Goal: Information Seeking & Learning: Find specific fact

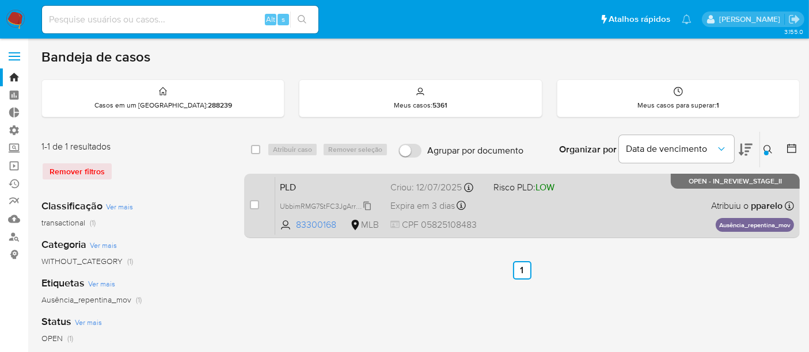
click at [295, 207] on span "UbbimRMG7StFC3JgArryNDKq" at bounding box center [329, 205] width 98 height 13
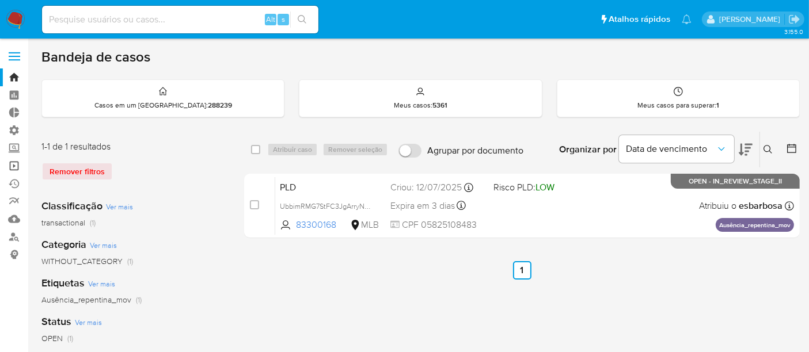
click at [16, 167] on link "Operações em massa" at bounding box center [68, 166] width 137 height 18
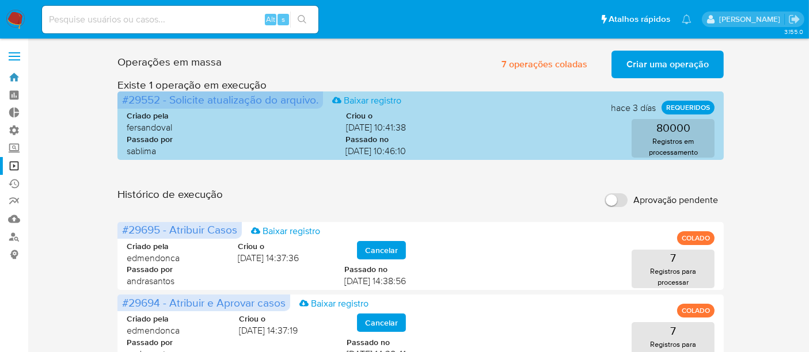
drag, startPoint x: 8, startPoint y: 76, endPoint x: 224, endPoint y: 158, distance: 231.1
click at [9, 76] on link "Bandeja" at bounding box center [68, 78] width 137 height 18
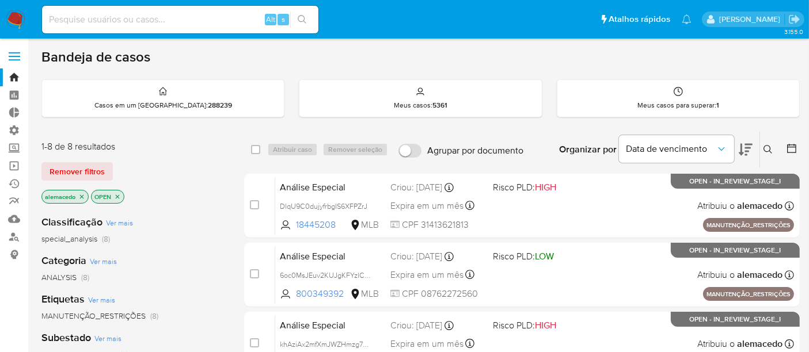
click at [82, 169] on span "Remover filtros" at bounding box center [77, 172] width 55 height 16
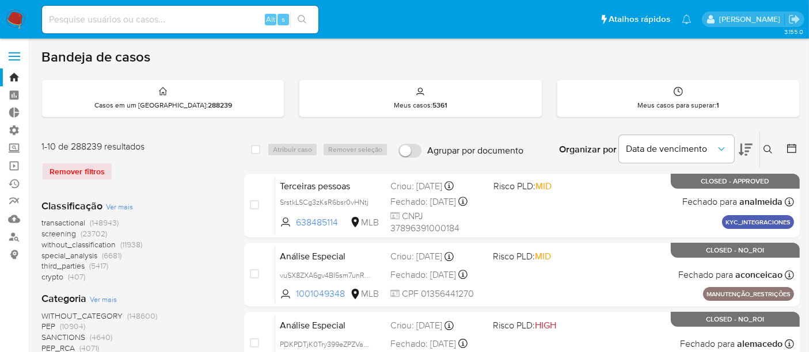
drag, startPoint x: 775, startPoint y: 150, endPoint x: 767, endPoint y: 150, distance: 8.1
click at [776, 150] on button at bounding box center [769, 150] width 19 height 14
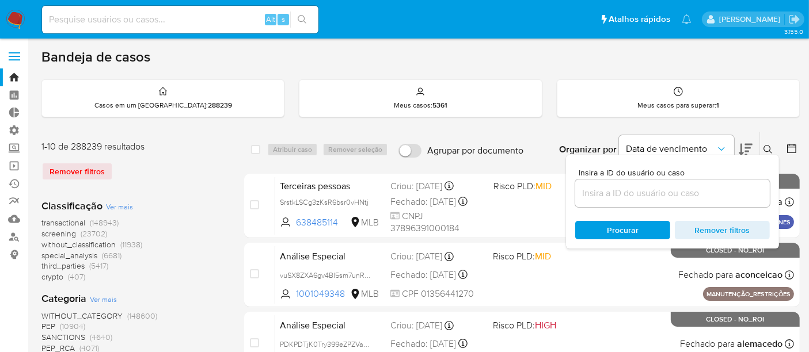
drag, startPoint x: 661, startPoint y: 184, endPoint x: 650, endPoint y: 189, distance: 12.6
click at [661, 183] on div at bounding box center [672, 194] width 195 height 28
click at [648, 190] on input at bounding box center [672, 193] width 195 height 15
paste input "UbbimRMG7StFC3JgArryNDKq Você, 44 min vai ser comunicado hj neh? Patricia Apare…"
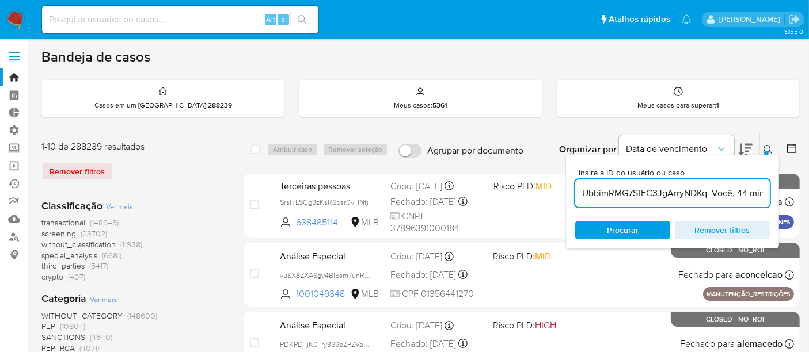
scroll to position [0, 332]
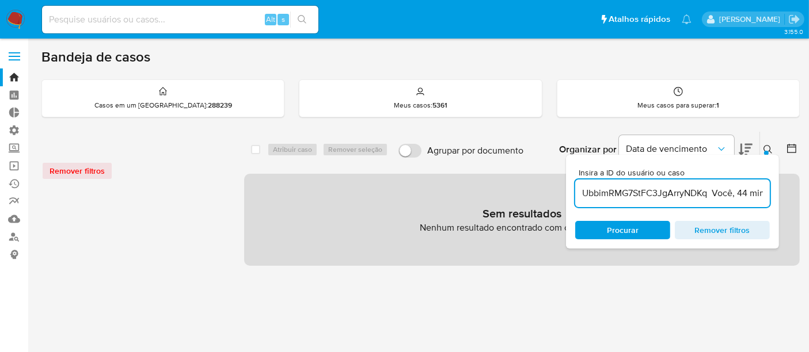
scroll to position [0, 332]
drag, startPoint x: 710, startPoint y: 195, endPoint x: 818, endPoint y: 192, distance: 108.3
click at [809, 192] on html "Pausado Ver notificaciones Alt s Atalhos rápidos Presiona las siguientes teclas…" at bounding box center [404, 322] width 809 height 644
type input "UbbimRMG7StFC3JgArryNDKq"
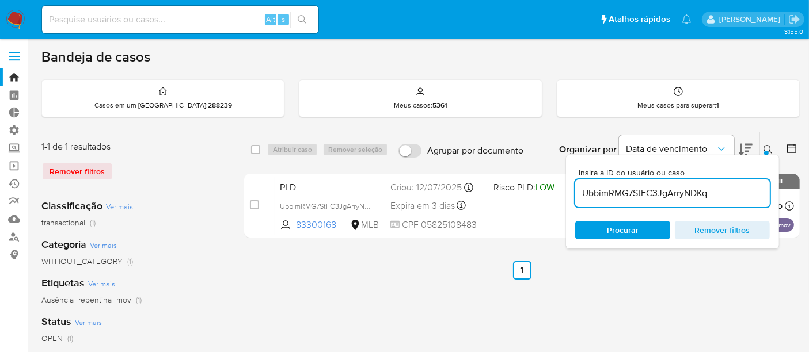
drag, startPoint x: 455, startPoint y: 295, endPoint x: 783, endPoint y: 169, distance: 351.1
click at [772, 147] on icon at bounding box center [768, 149] width 9 height 9
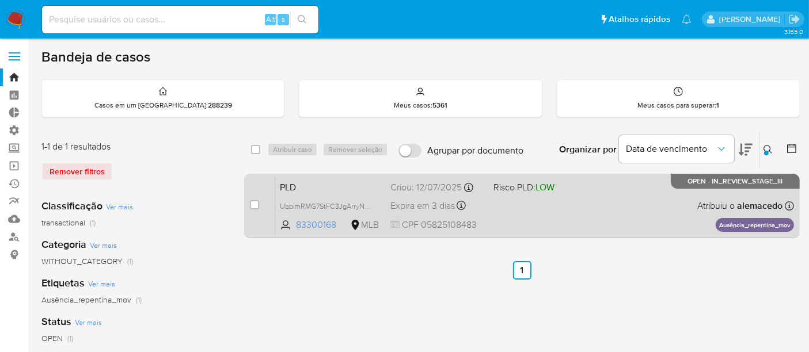
click at [551, 191] on span "LOW" at bounding box center [545, 187] width 19 height 13
drag, startPoint x: 327, startPoint y: 199, endPoint x: 222, endPoint y: 101, distance: 142.6
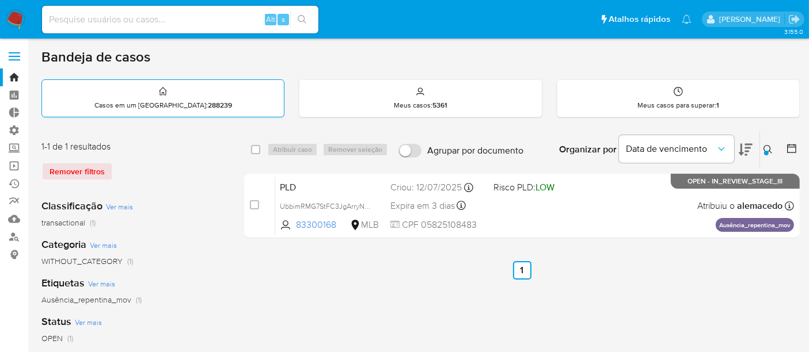
click at [327, 200] on div "UbbimRMG7StFC3JgArryNDKq" at bounding box center [326, 206] width 92 height 13
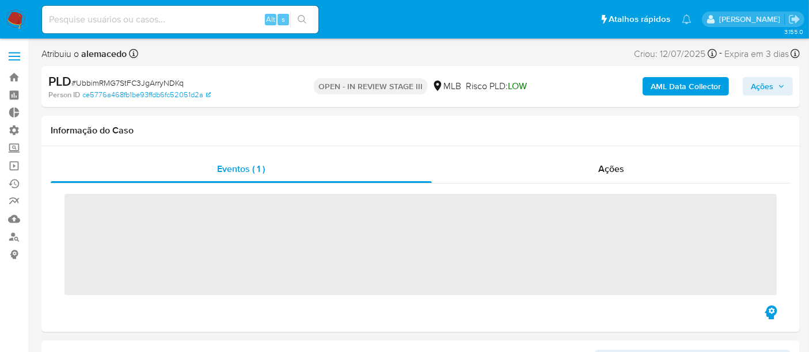
scroll to position [514, 0]
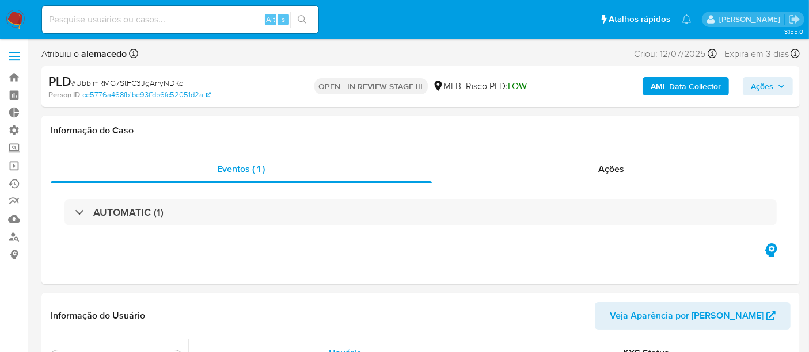
select select "10"
click at [760, 91] on span "Ações" at bounding box center [762, 86] width 22 height 18
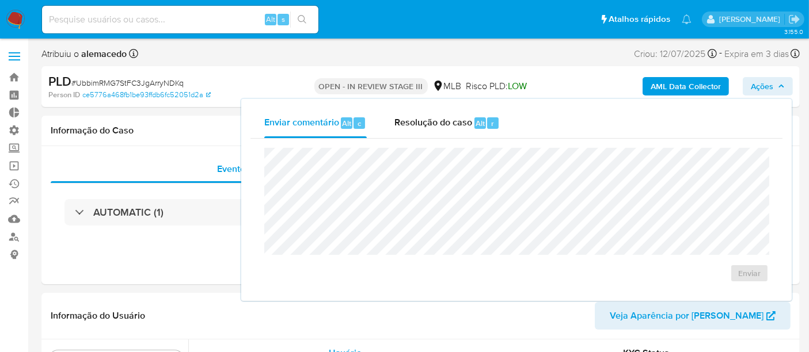
drag, startPoint x: 419, startPoint y: 127, endPoint x: 396, endPoint y: 141, distance: 26.1
click at [419, 127] on span "Resolução do caso" at bounding box center [433, 122] width 78 height 13
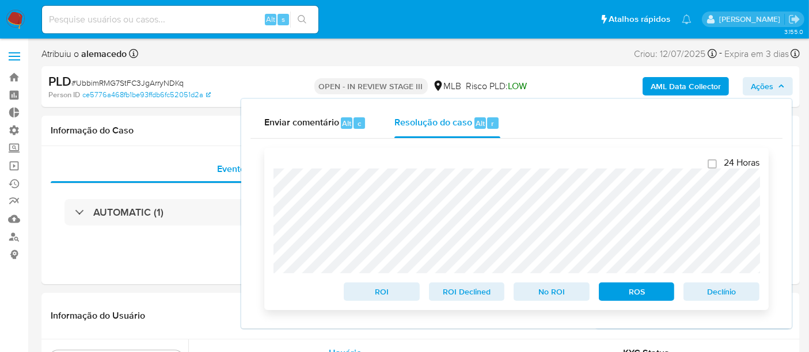
click at [642, 294] on span "ROS" at bounding box center [637, 292] width 60 height 16
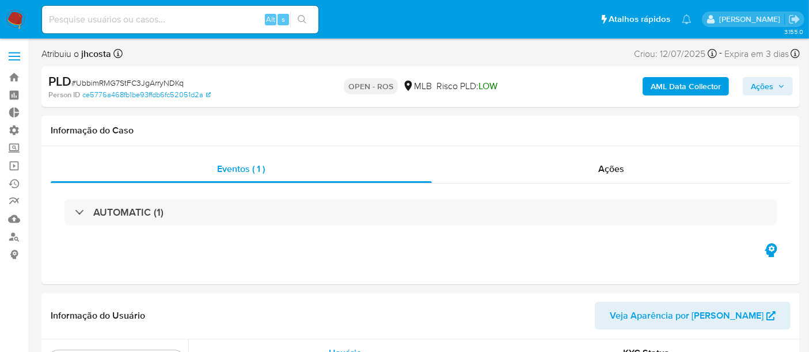
scroll to position [514, 0]
select select "10"
click at [775, 84] on span "Ações" at bounding box center [768, 86] width 34 height 16
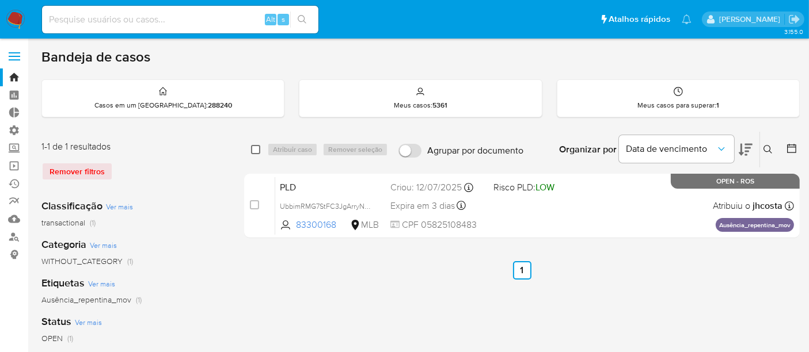
click at [253, 147] on input "checkbox" at bounding box center [255, 149] width 9 height 9
checkbox input "true"
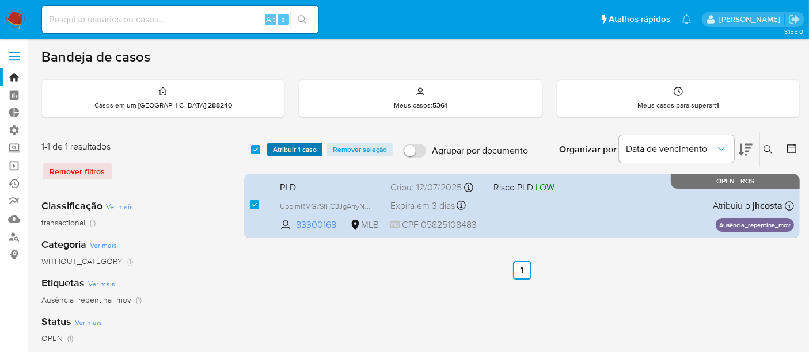
click at [286, 146] on span "Atribuir 1 caso" at bounding box center [295, 150] width 44 height 12
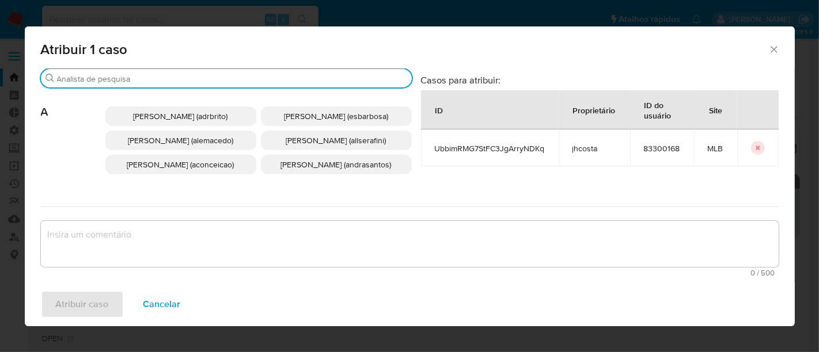
click at [110, 75] on input "Procurar" at bounding box center [232, 79] width 350 height 10
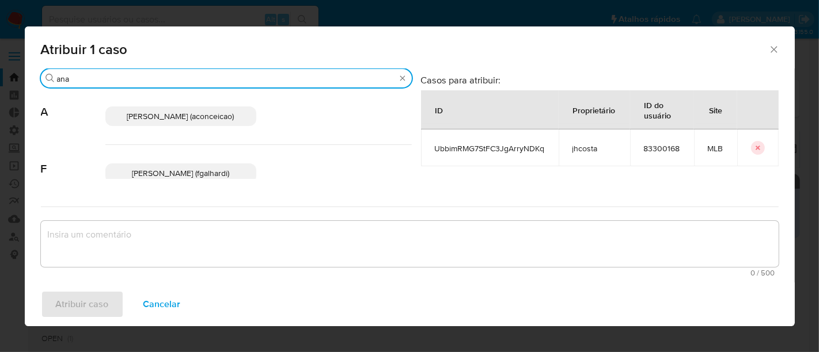
type input "ana"
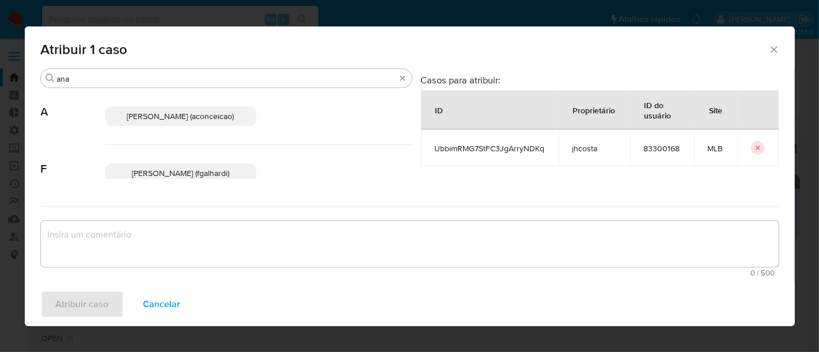
drag, startPoint x: 180, startPoint y: 120, endPoint x: 123, endPoint y: 206, distance: 103.0
click at [181, 121] on span "[PERSON_NAME] (aconceicao)" at bounding box center [180, 117] width 107 height 12
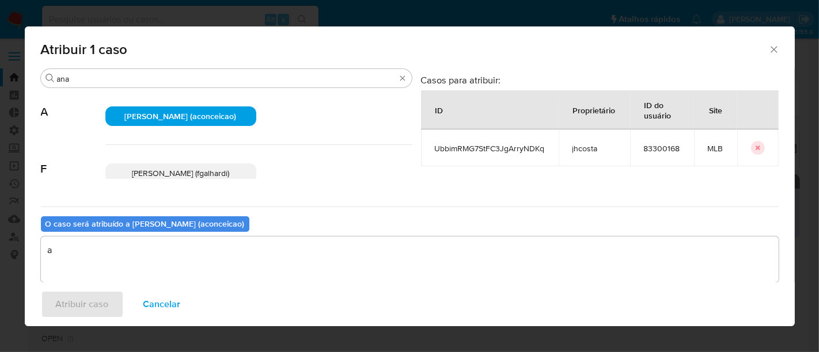
click at [105, 253] on textarea "a" at bounding box center [410, 260] width 738 height 46
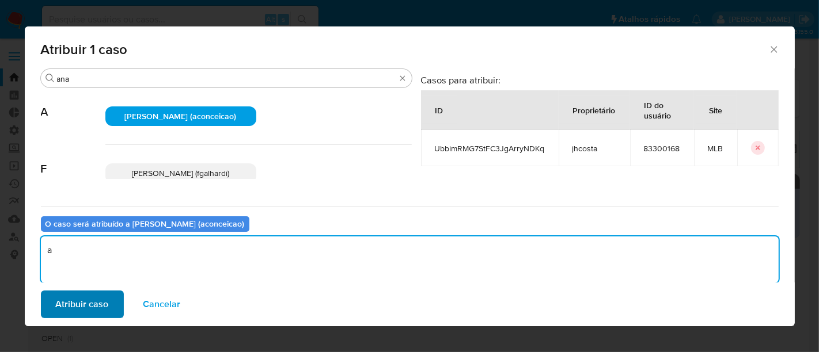
type textarea "a"
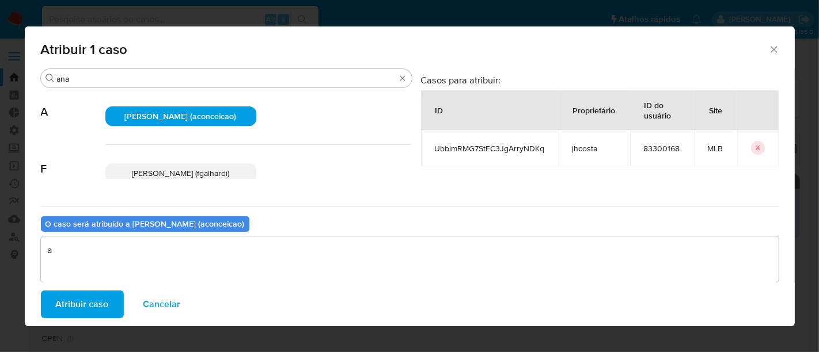
click at [92, 313] on span "Atribuir caso" at bounding box center [82, 304] width 53 height 25
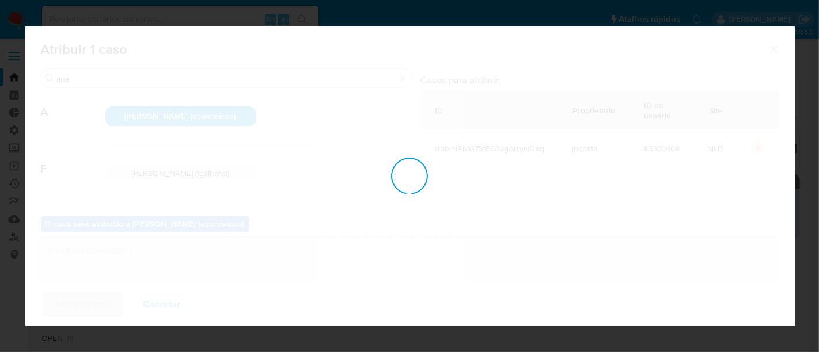
checkbox input "false"
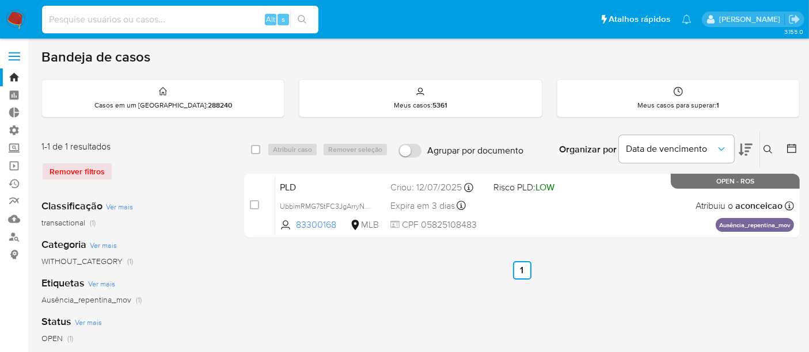
click at [89, 20] on input at bounding box center [180, 19] width 276 height 15
paste input "195224515"
type input "195224515"
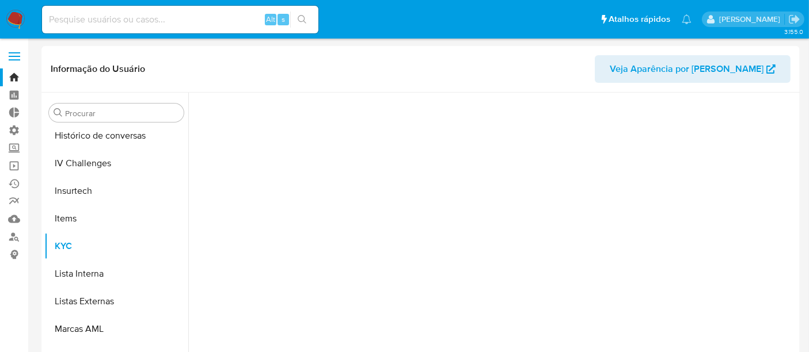
scroll to position [514, 0]
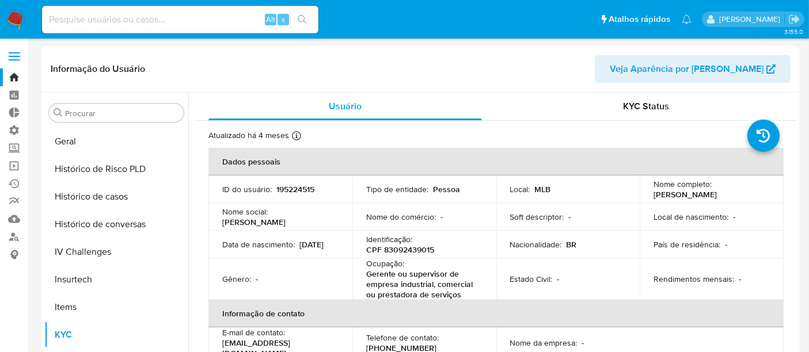
select select "10"
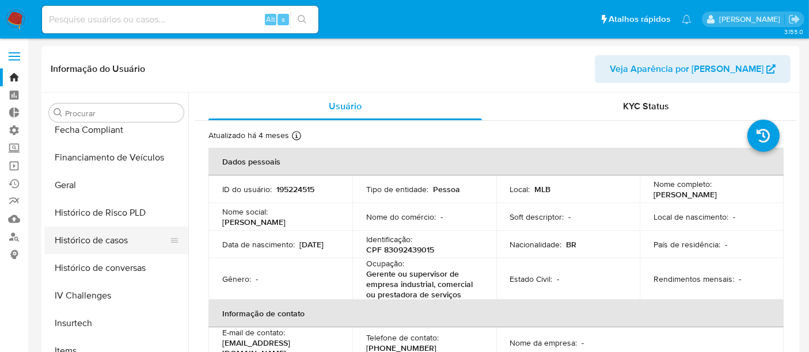
scroll to position [322, 0]
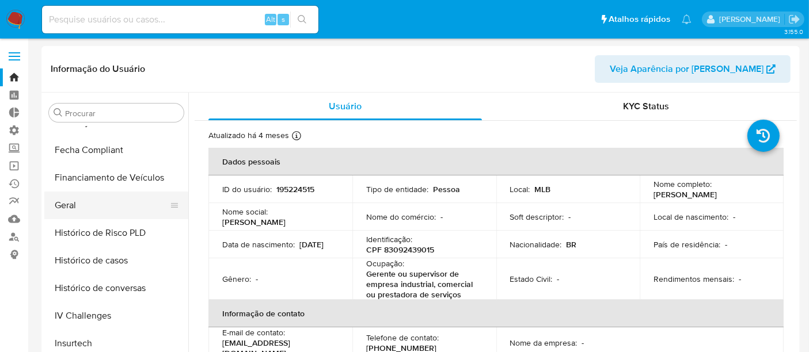
click at [77, 201] on button "Geral" at bounding box center [111, 206] width 135 height 28
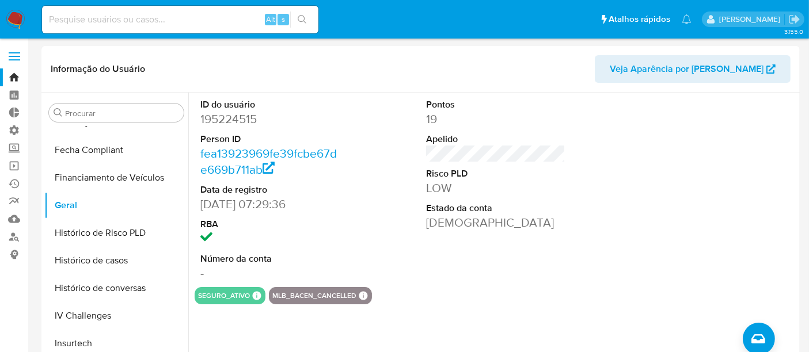
click at [109, 18] on input at bounding box center [180, 19] width 276 height 15
paste input "537429782"
type input "537429782"
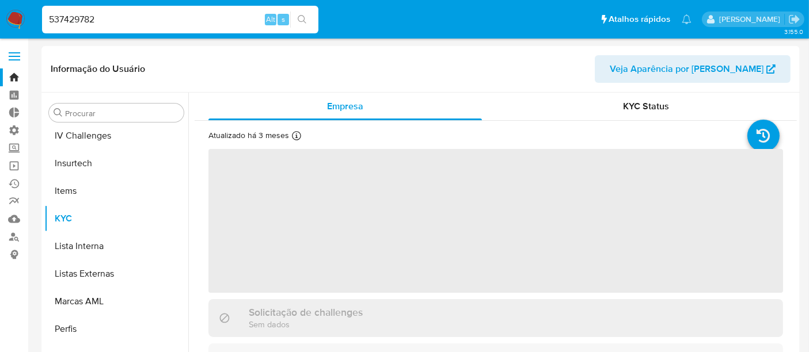
scroll to position [514, 0]
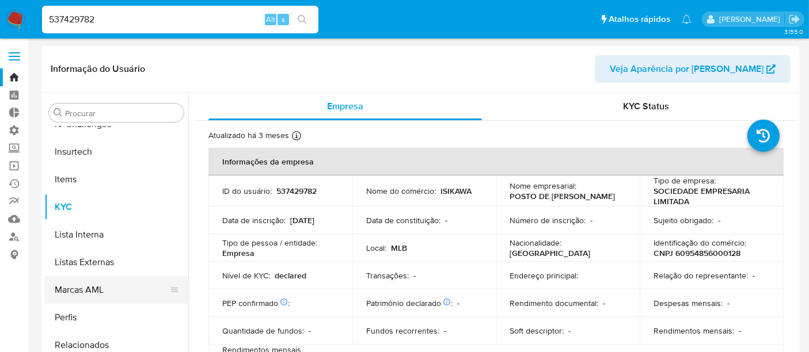
select select "10"
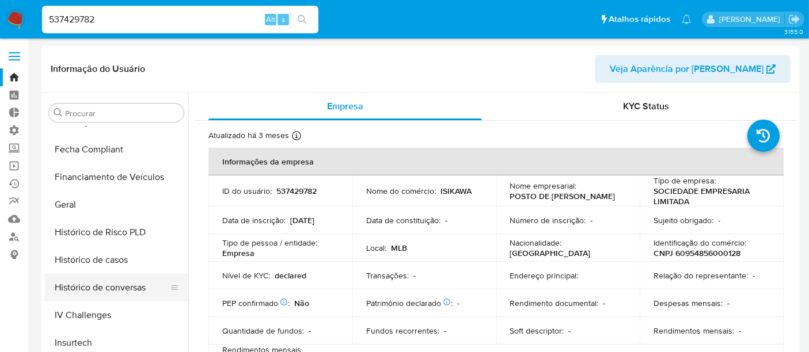
scroll to position [258, 0]
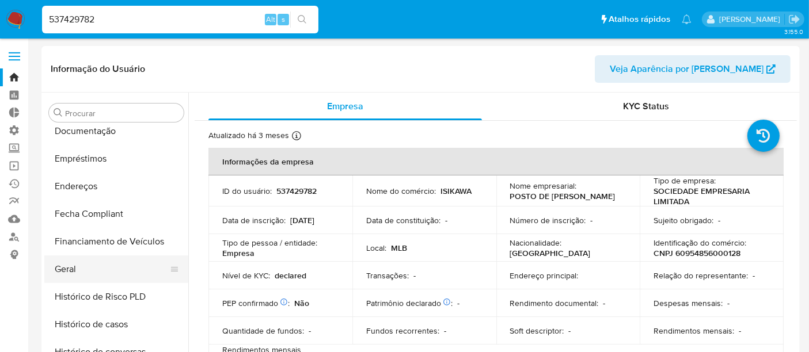
click at [103, 274] on button "Geral" at bounding box center [111, 270] width 135 height 28
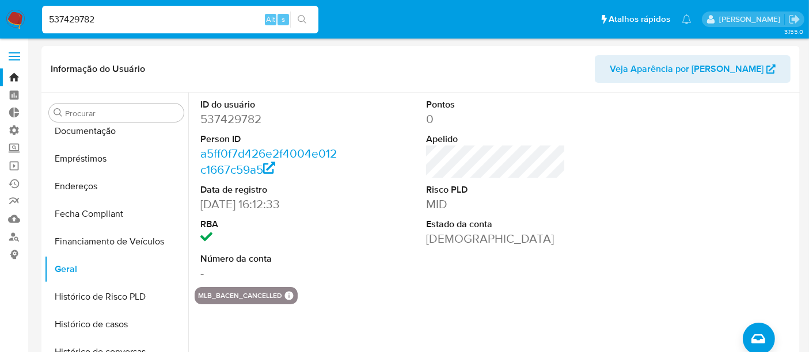
drag, startPoint x: 101, startPoint y: 14, endPoint x: 0, endPoint y: 20, distance: 101.5
click at [0, 20] on nav "Pausado Ver notificaciones 537429782 Alt s Atalhos rápidos Presiona las siguien…" at bounding box center [404, 19] width 809 height 39
paste input "157166700"
type input "157166700"
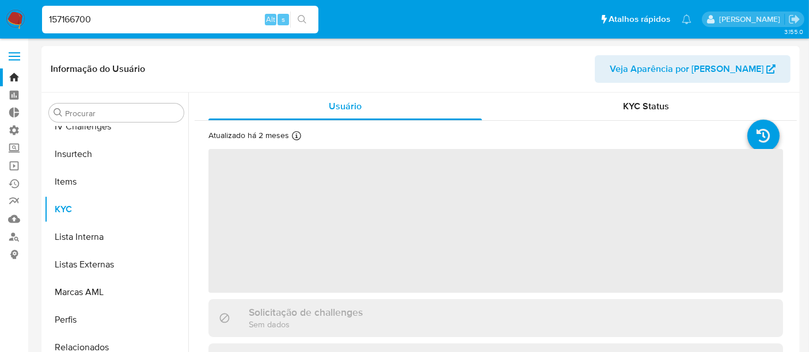
scroll to position [514, 0]
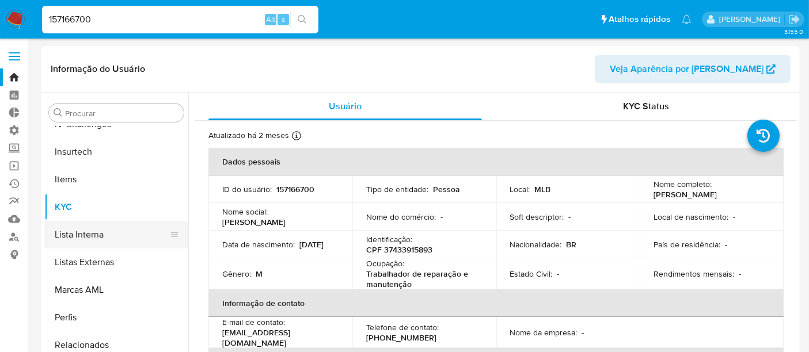
select select "10"
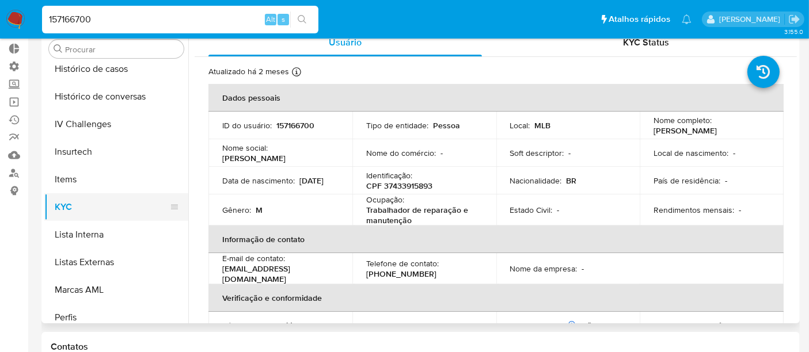
scroll to position [386, 0]
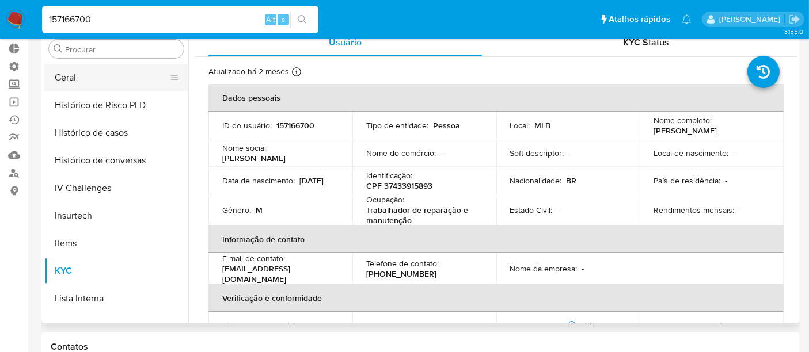
click at [91, 76] on button "Geral" at bounding box center [111, 78] width 135 height 28
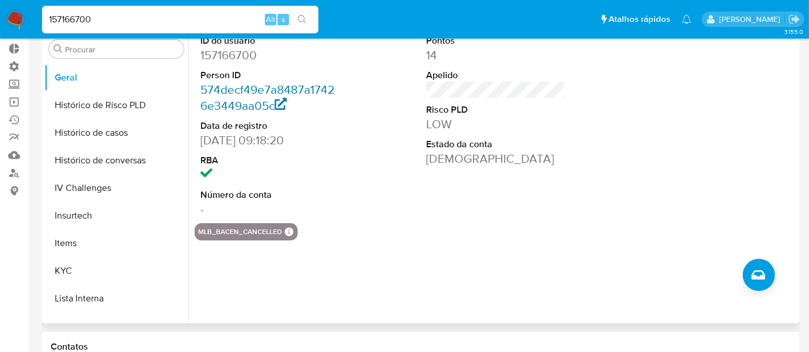
scroll to position [0, 0]
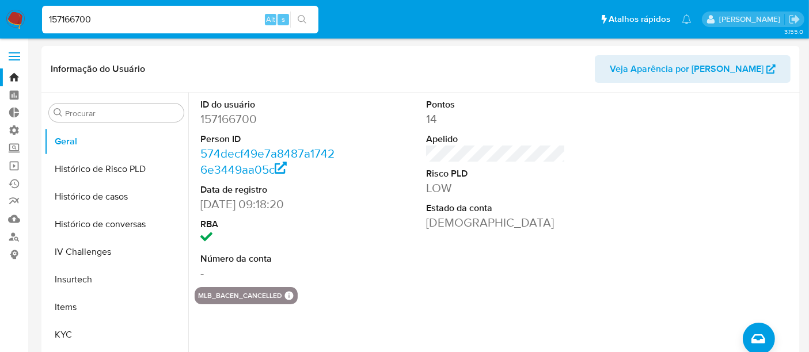
drag, startPoint x: 105, startPoint y: 20, endPoint x: 3, endPoint y: 18, distance: 102.0
click at [3, 18] on nav "Pausado Ver notificaciones 157166700 Alt s Atalhos rápidos Presiona las siguien…" at bounding box center [404, 19] width 809 height 39
paste input "52556881000125"
drag, startPoint x: 145, startPoint y: 20, endPoint x: 0, endPoint y: 29, distance: 145.4
click at [0, 29] on nav "Pausado Ver notificaciones 52556881000125 Alt s Atalhos rápidos Presiona las si…" at bounding box center [404, 19] width 809 height 39
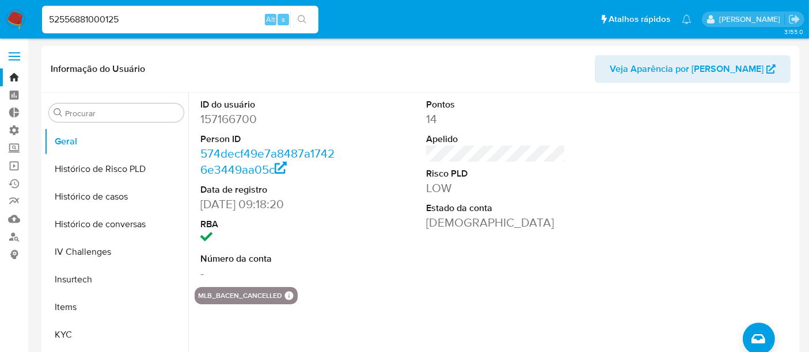
paste input "1652972092"
type input "1652972092"
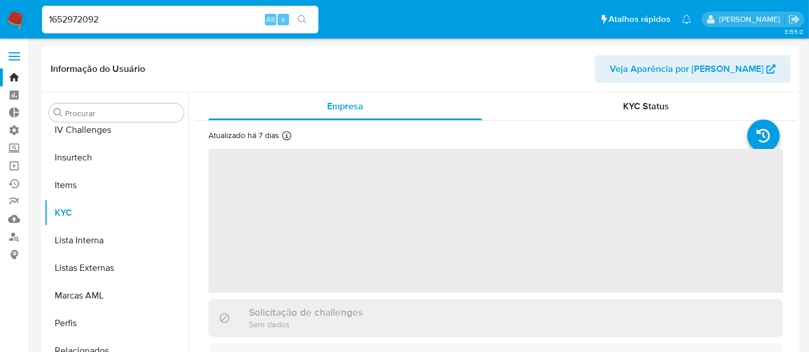
scroll to position [514, 0]
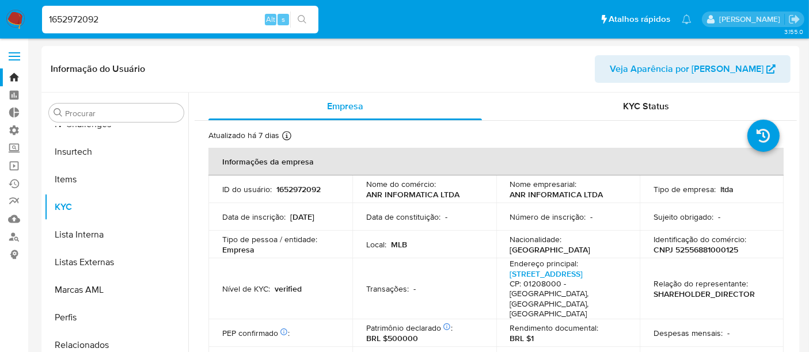
select select "10"
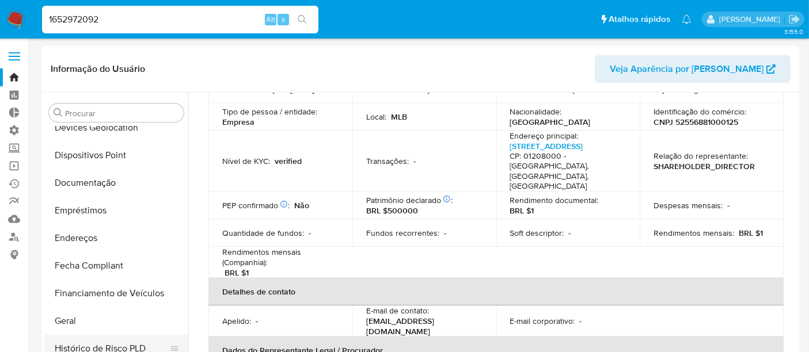
scroll to position [194, 0]
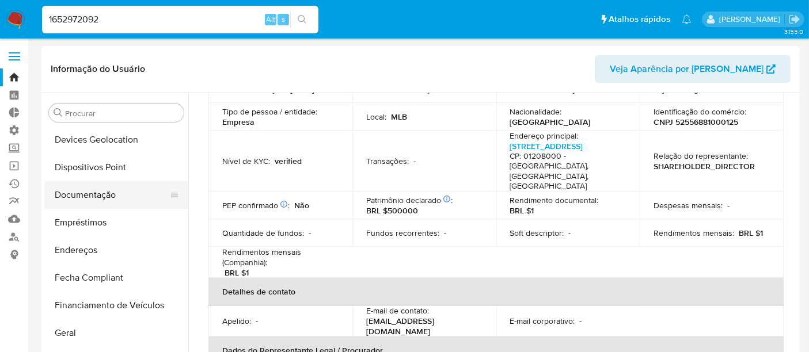
click at [96, 190] on button "Documentação" at bounding box center [111, 195] width 135 height 28
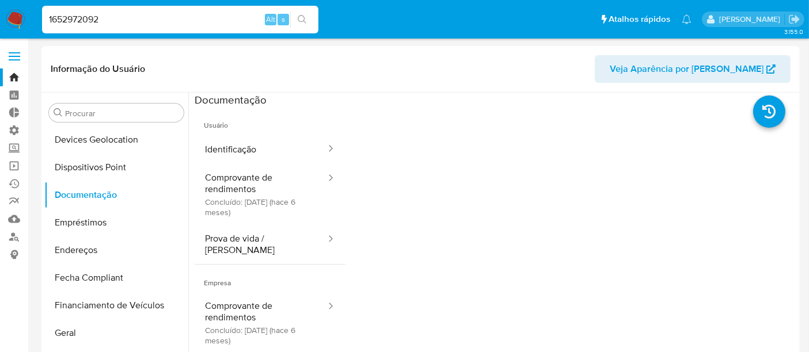
scroll to position [64, 0]
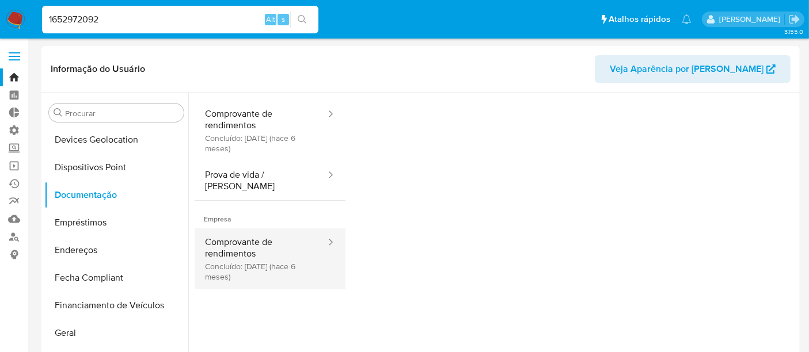
click at [246, 251] on button "Comprovante de rendimentos Concluído: 28/02/2025 (hace 6 meses)" at bounding box center [261, 259] width 132 height 61
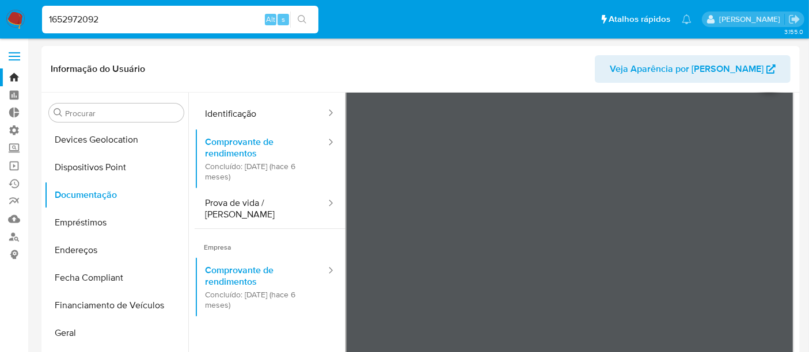
scroll to position [0, 0]
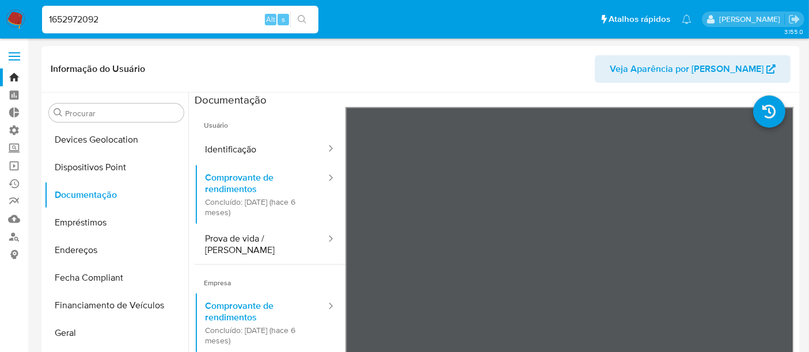
drag, startPoint x: 122, startPoint y: 16, endPoint x: 0, endPoint y: 16, distance: 121.5
click at [0, 16] on nav "Pausado Ver notificaciones 1652972092 Alt s Atalhos rápidos Presiona las siguie…" at bounding box center [404, 19] width 809 height 39
paste input "200706768"
type input "200706768"
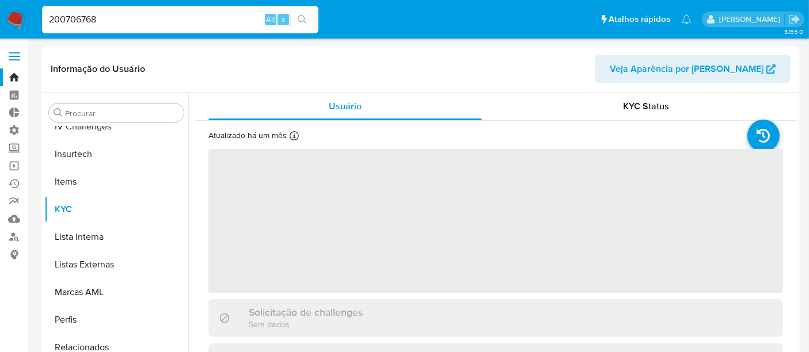
scroll to position [514, 0]
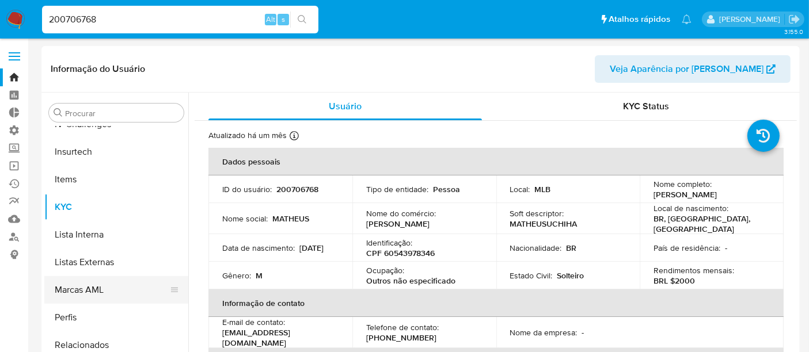
select select "10"
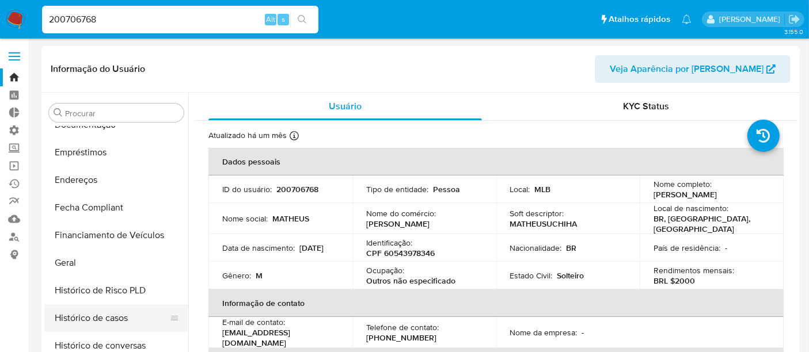
scroll to position [194, 0]
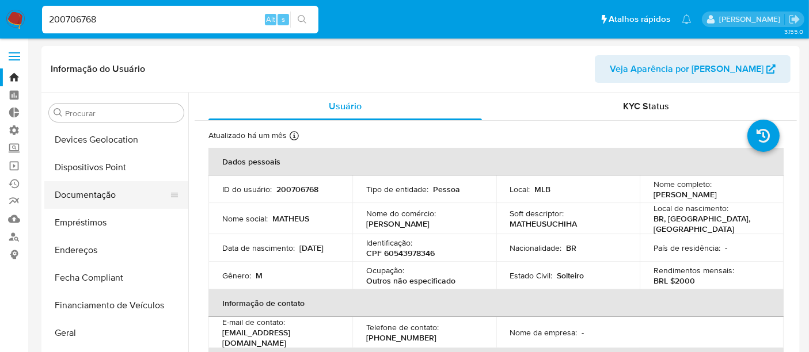
click at [84, 200] on button "Documentação" at bounding box center [111, 195] width 135 height 28
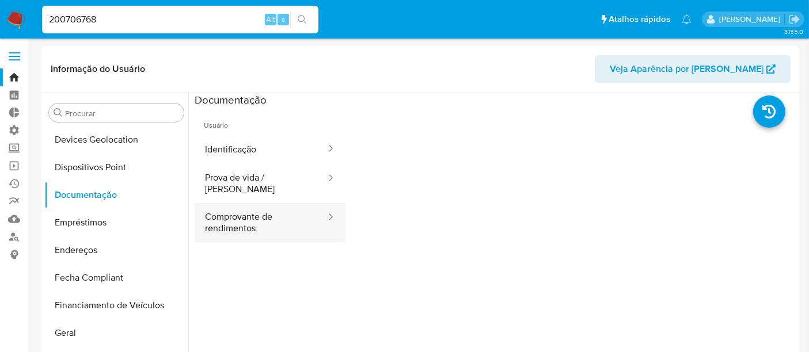
click at [231, 210] on button "Comprovante de rendimentos" at bounding box center [261, 222] width 132 height 39
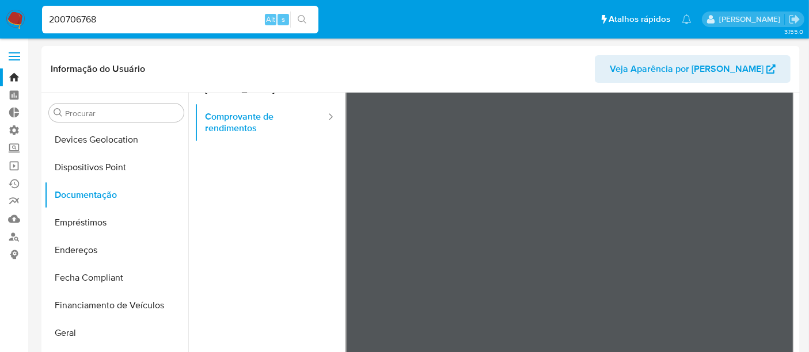
scroll to position [322, 0]
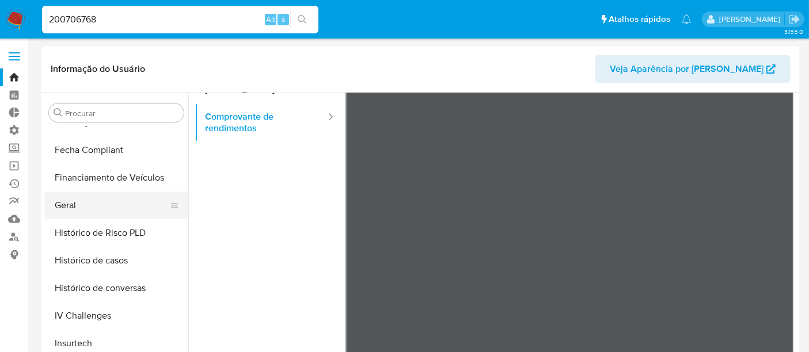
click at [84, 208] on button "Geral" at bounding box center [111, 206] width 135 height 28
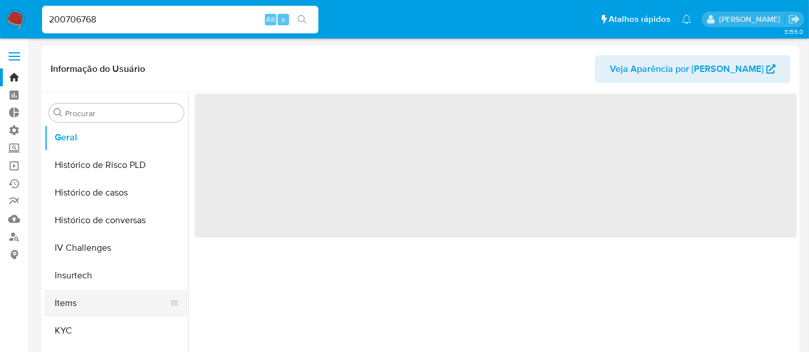
scroll to position [450, 0]
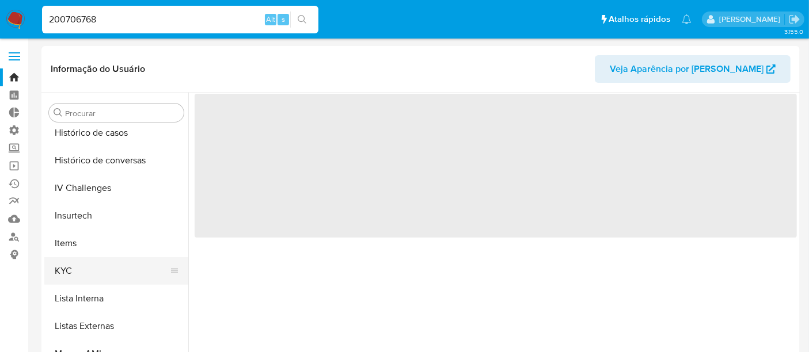
click at [77, 259] on button "KYC" at bounding box center [111, 271] width 135 height 28
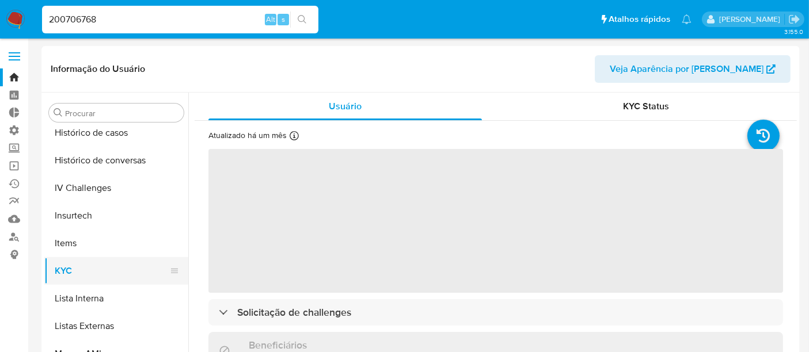
click at [72, 273] on button "KYC" at bounding box center [111, 271] width 135 height 28
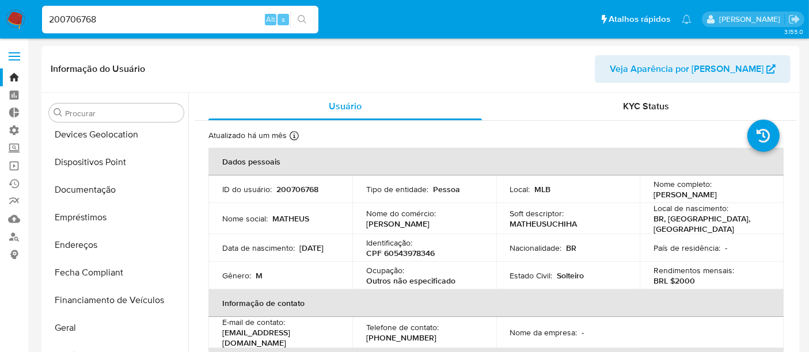
scroll to position [130, 0]
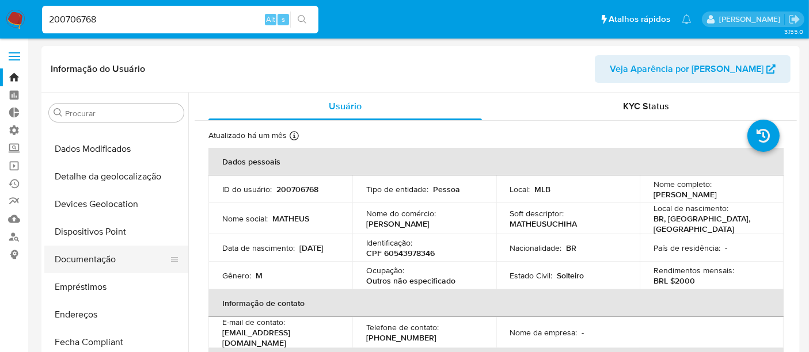
click at [87, 261] on button "Documentação" at bounding box center [111, 260] width 135 height 28
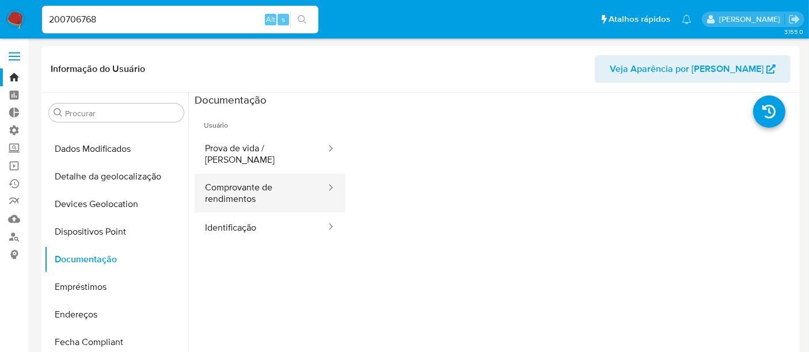
click at [253, 188] on button "Comprovante de rendimentos" at bounding box center [261, 193] width 132 height 39
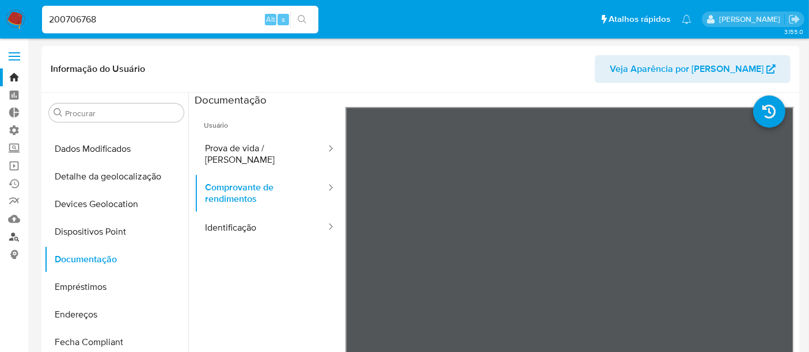
click at [13, 231] on link "Localizador de pessoas" at bounding box center [68, 237] width 137 height 18
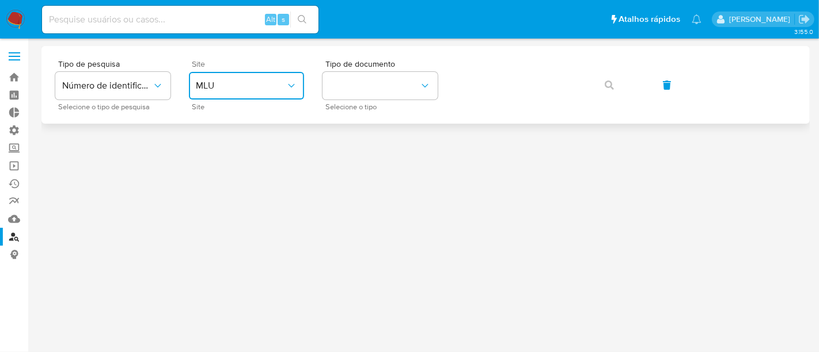
click at [222, 86] on span "MLU" at bounding box center [241, 86] width 90 height 12
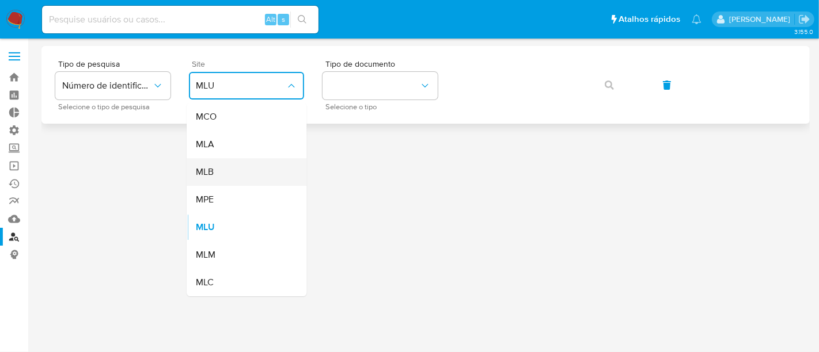
click at [226, 176] on div "MLB" at bounding box center [243, 172] width 94 height 28
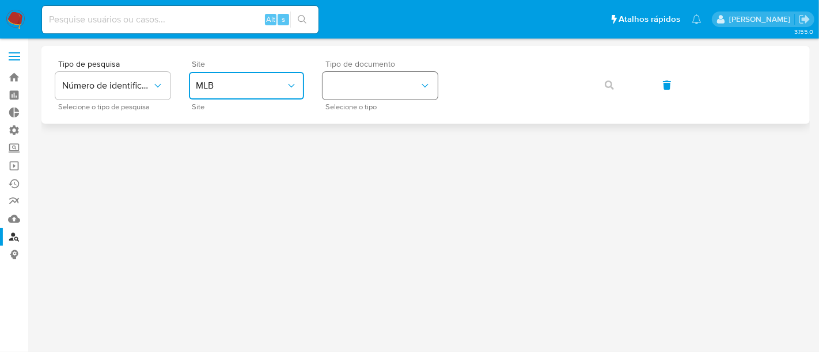
click at [346, 92] on button "identificationType" at bounding box center [379, 86] width 115 height 28
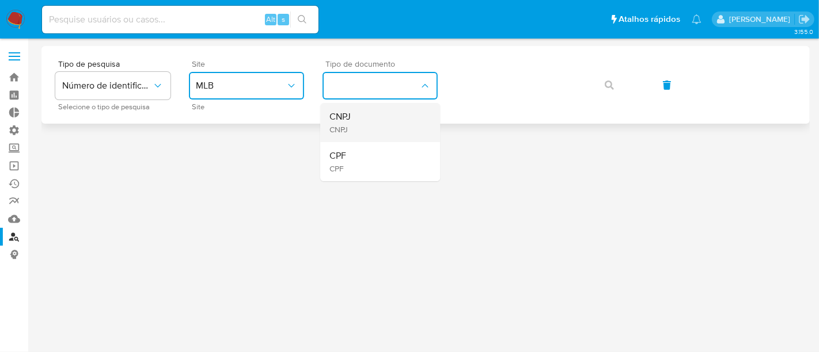
click at [347, 121] on span "CNPJ" at bounding box center [339, 117] width 21 height 12
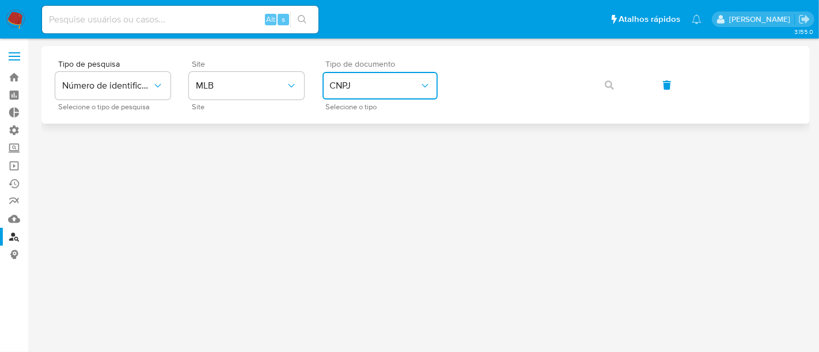
click at [359, 92] on button "CNPJ" at bounding box center [379, 86] width 115 height 28
click at [365, 154] on div "CPF CPF" at bounding box center [376, 161] width 94 height 39
click at [621, 83] on button "button" at bounding box center [609, 85] width 39 height 28
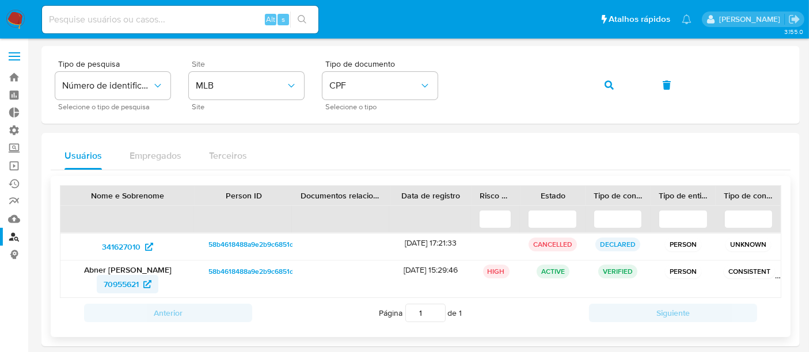
click at [117, 283] on span "70955621" at bounding box center [121, 284] width 35 height 18
click at [105, 16] on input at bounding box center [180, 19] width 276 height 15
paste input "455040923"
type input "455040923"
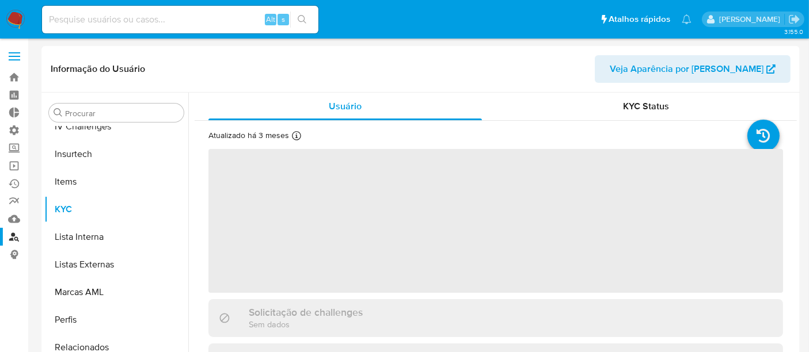
scroll to position [514, 0]
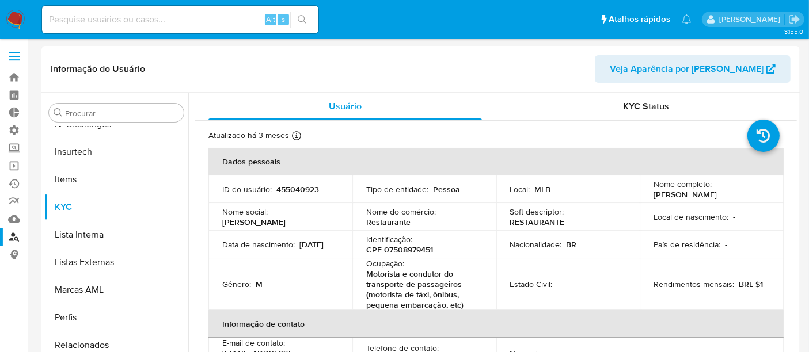
select select "10"
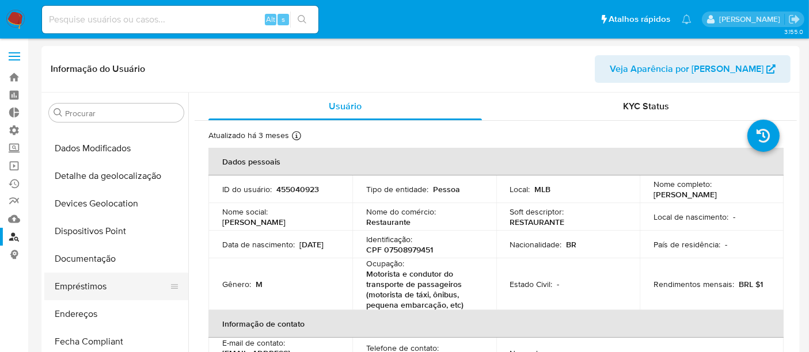
scroll to position [130, 0]
click at [104, 254] on button "Documentação" at bounding box center [111, 260] width 135 height 28
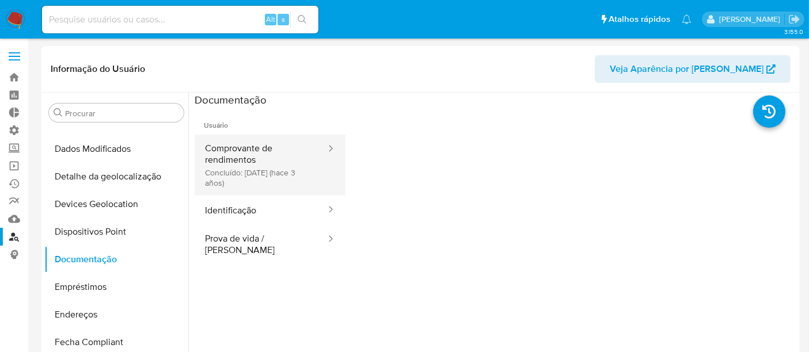
click at [256, 164] on button "Comprovante de rendimentos Concluído: [DATE] (hace 3 años)" at bounding box center [261, 165] width 132 height 61
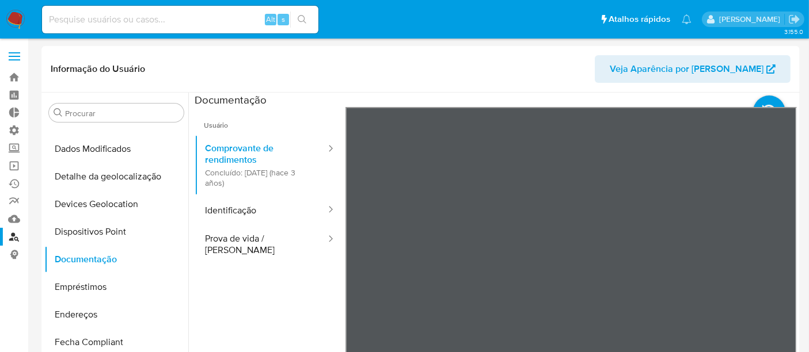
click at [599, 100] on section at bounding box center [496, 284] width 602 height 383
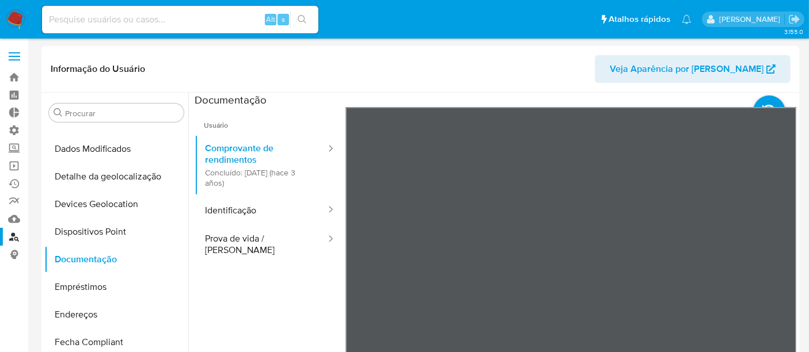
scroll to position [1183, 0]
click at [119, 17] on input at bounding box center [180, 19] width 276 height 15
paste input "1188991112"
type input "1188991112"
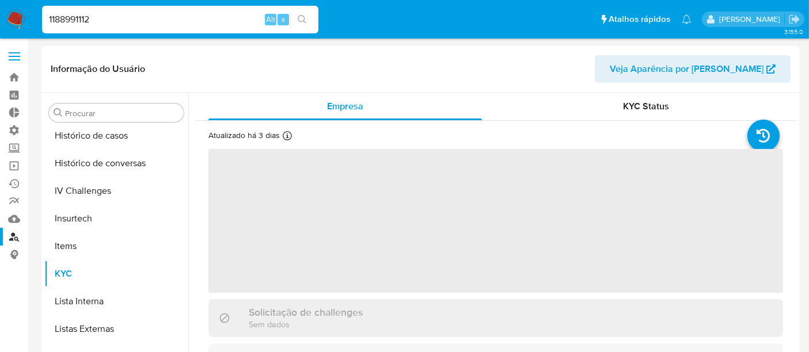
scroll to position [514, 0]
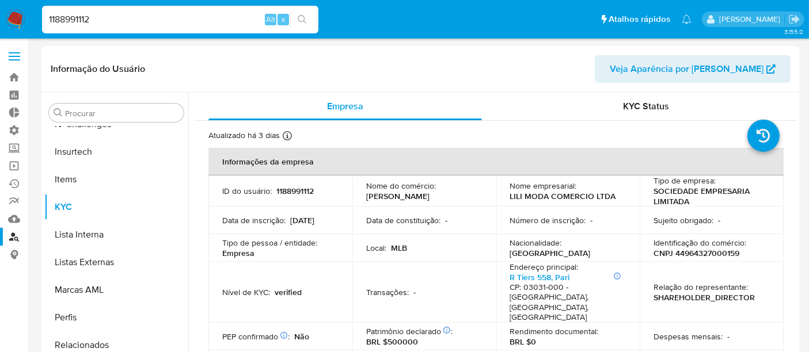
select select "10"
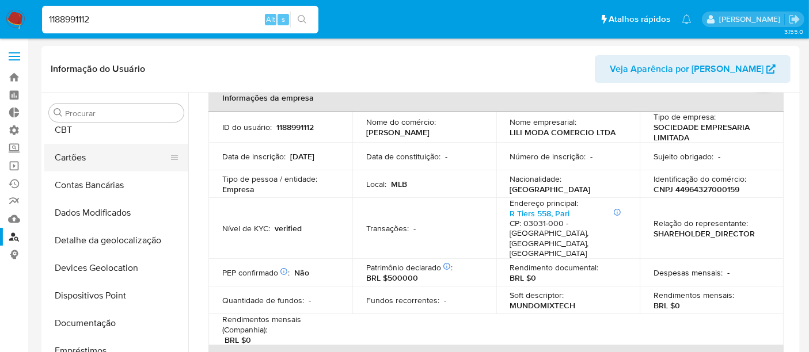
scroll to position [130, 0]
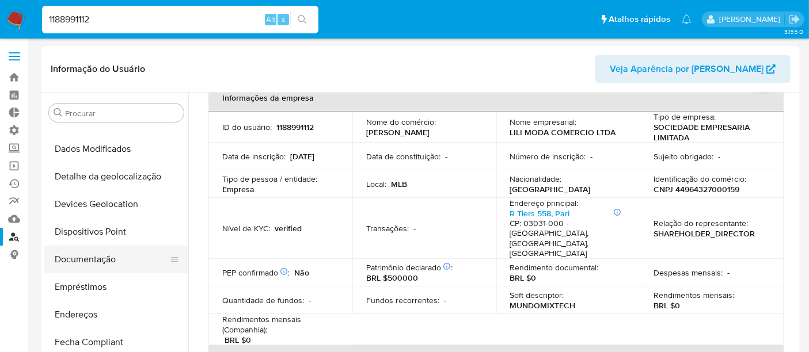
click at [93, 255] on button "Documentação" at bounding box center [111, 260] width 135 height 28
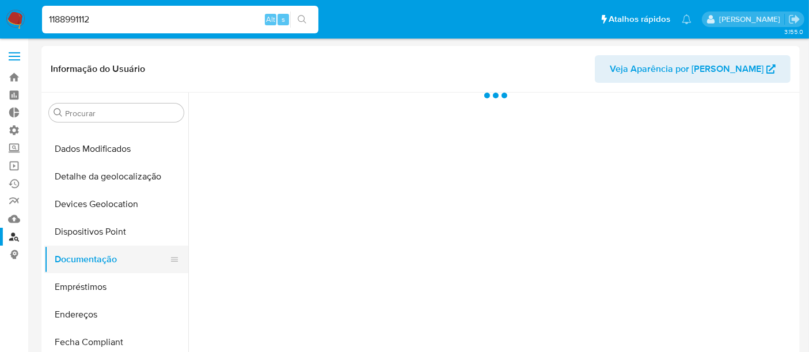
scroll to position [0, 0]
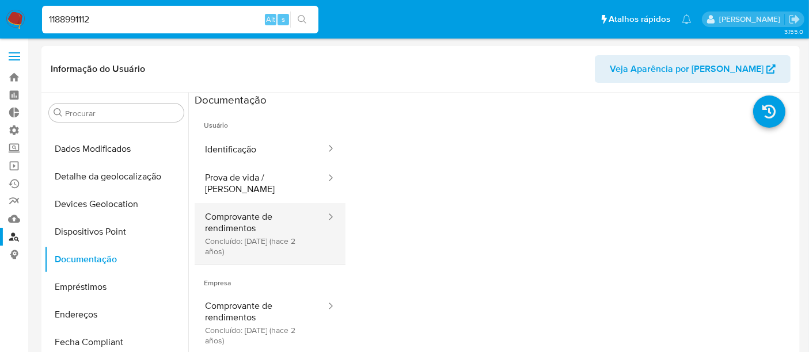
click at [266, 233] on button "Comprovante de rendimentos Concluído: [DATE] (hace 2 años)" at bounding box center [261, 233] width 132 height 61
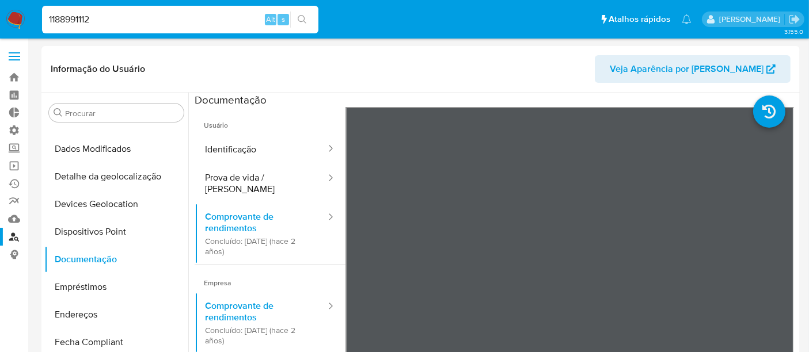
drag, startPoint x: 121, startPoint y: 14, endPoint x: 41, endPoint y: 17, distance: 80.1
click at [41, 17] on li "1188991112 Alt s" at bounding box center [180, 19] width 282 height 29
paste input "483009266"
type input "483009266"
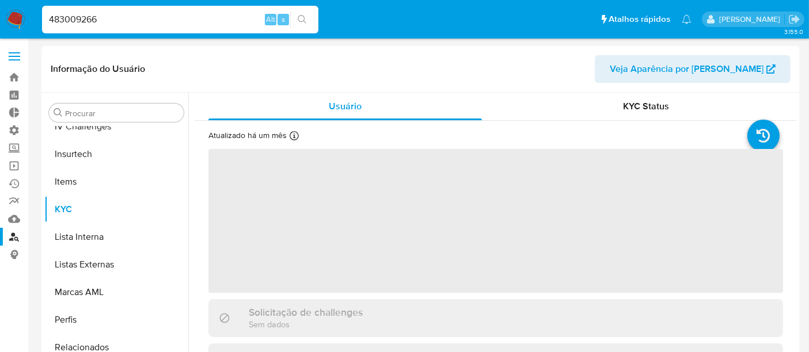
scroll to position [514, 0]
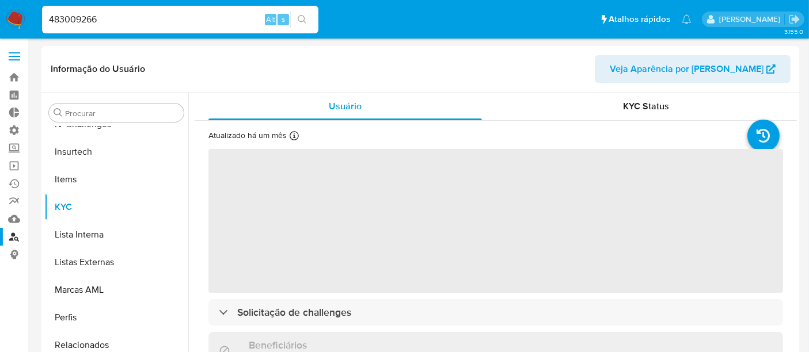
select select "10"
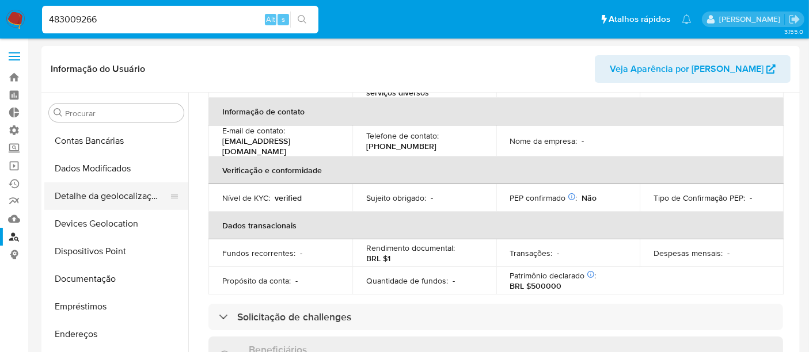
scroll to position [128, 0]
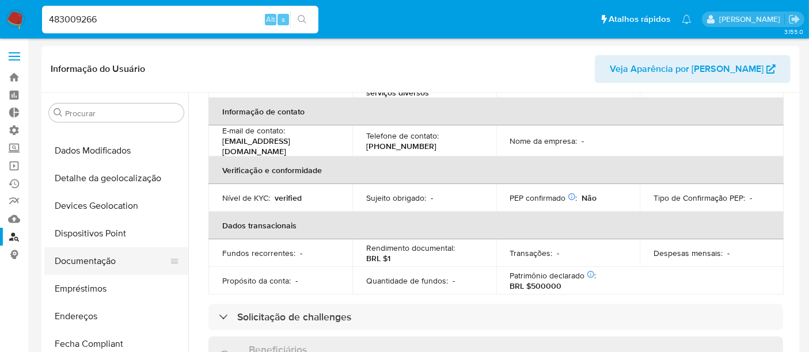
click at [97, 267] on button "Documentação" at bounding box center [111, 262] width 135 height 28
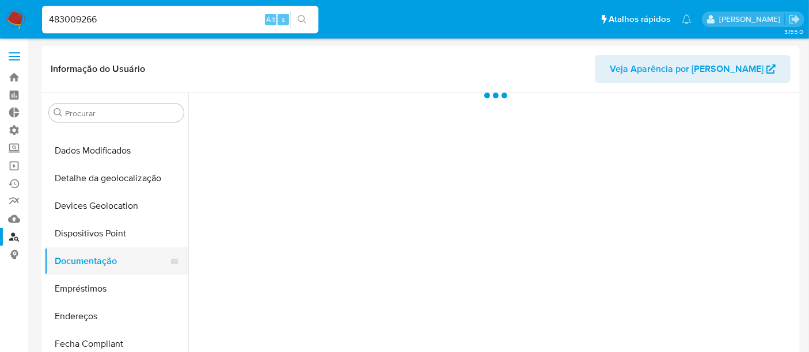
scroll to position [0, 0]
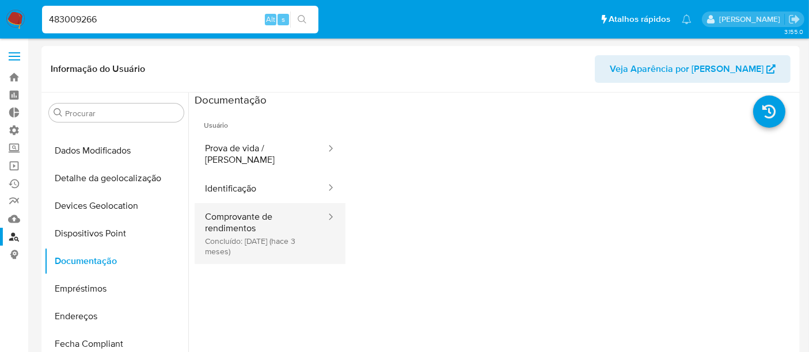
click at [260, 241] on button "Comprovante de rendimentos Concluído: [DATE] (hace 3 meses)" at bounding box center [261, 233] width 132 height 61
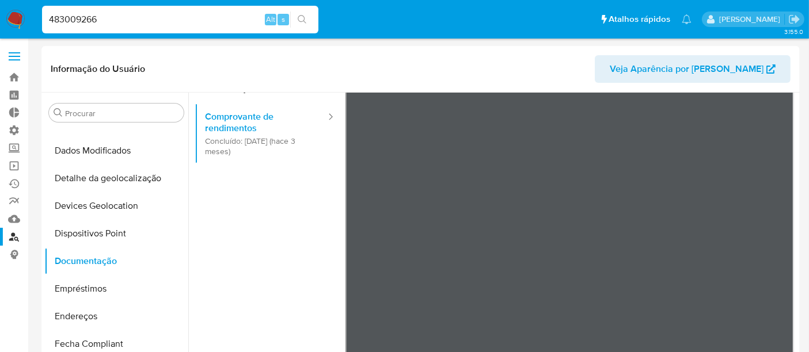
drag, startPoint x: 101, startPoint y: 20, endPoint x: 0, endPoint y: 20, distance: 100.8
click at [0, 20] on nav "Pausado Ver notificaciones 483009266 Alt s Atalhos rápidos Presiona las siguien…" at bounding box center [404, 19] width 809 height 39
paste input "157355250"
type input "157355250"
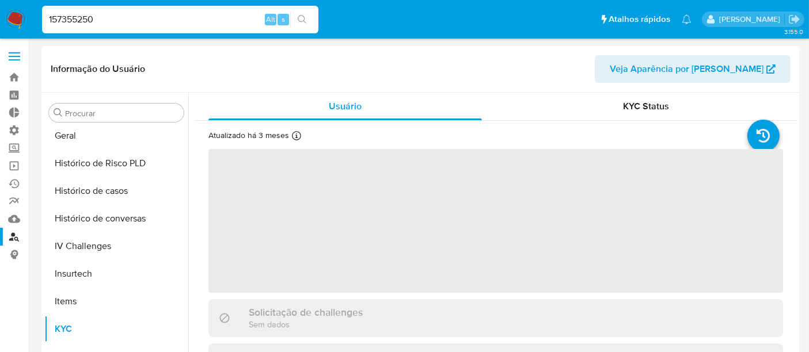
scroll to position [514, 0]
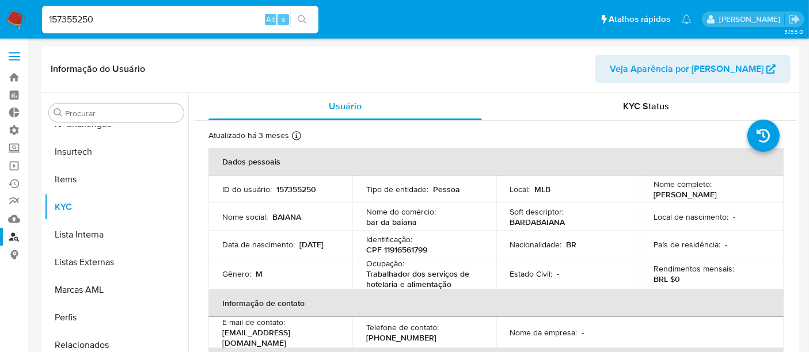
select select "10"
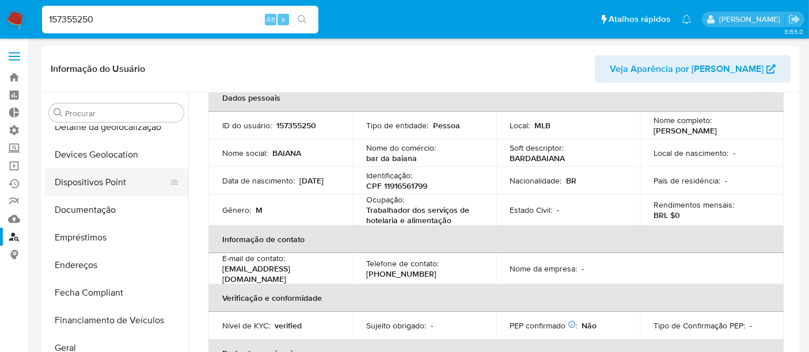
scroll to position [192, 0]
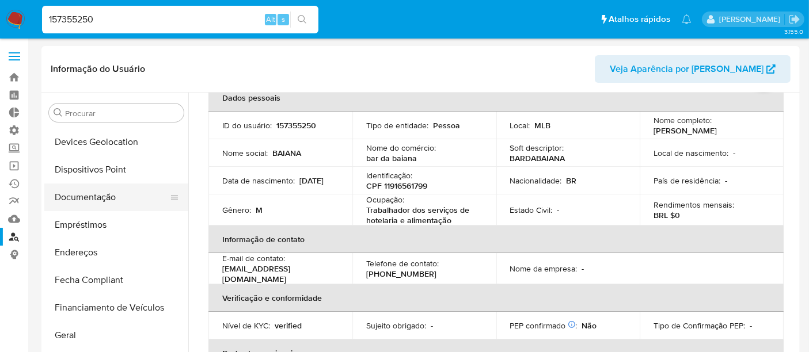
click at [90, 200] on button "Documentação" at bounding box center [111, 198] width 135 height 28
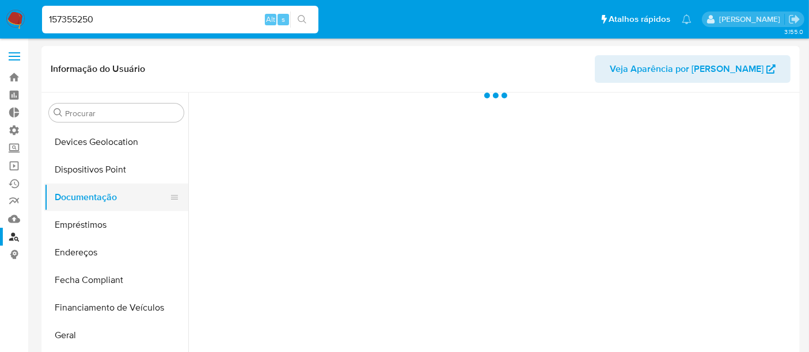
scroll to position [0, 0]
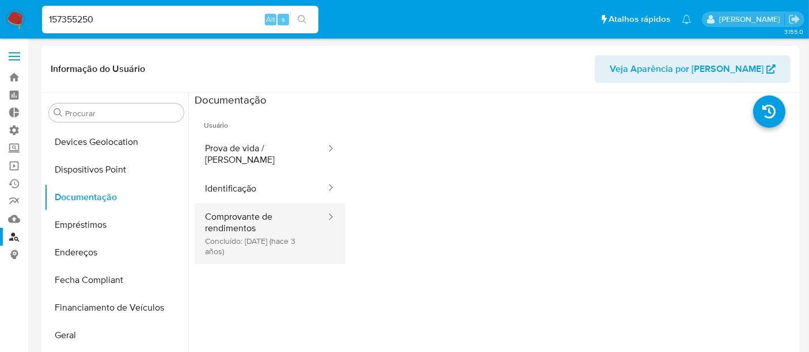
click at [250, 227] on button "Comprovante de rendimentos Concluído: 15/09/2022 (hace 3 años)" at bounding box center [261, 233] width 132 height 61
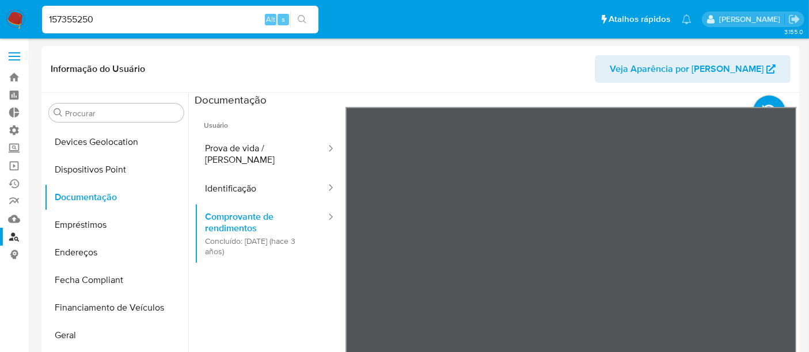
click at [595, 105] on section at bounding box center [496, 284] width 602 height 383
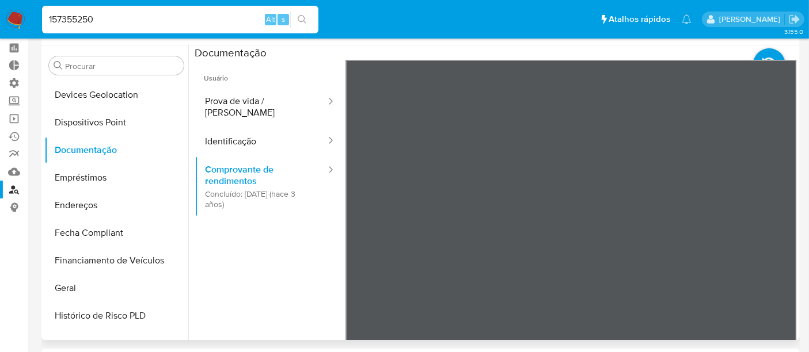
scroll to position [64, 0]
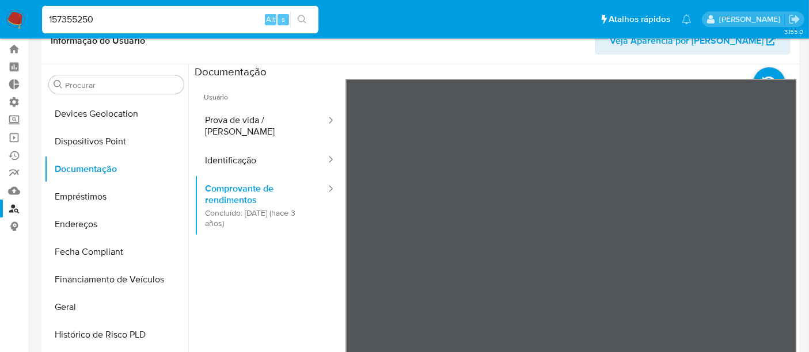
scroll to position [0, 0]
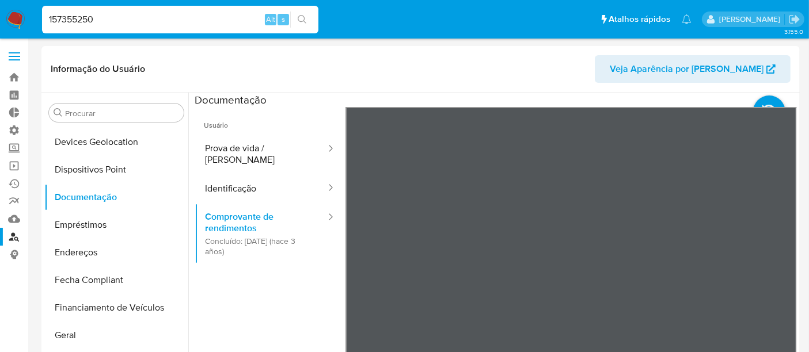
drag, startPoint x: 104, startPoint y: 20, endPoint x: 3, endPoint y: 16, distance: 100.9
click at [3, 16] on nav "Pausado Ver notificaciones 157355250 Alt s Atalhos rápidos Presiona las siguien…" at bounding box center [404, 19] width 809 height 39
paste input "2319454108"
type input "2319454108"
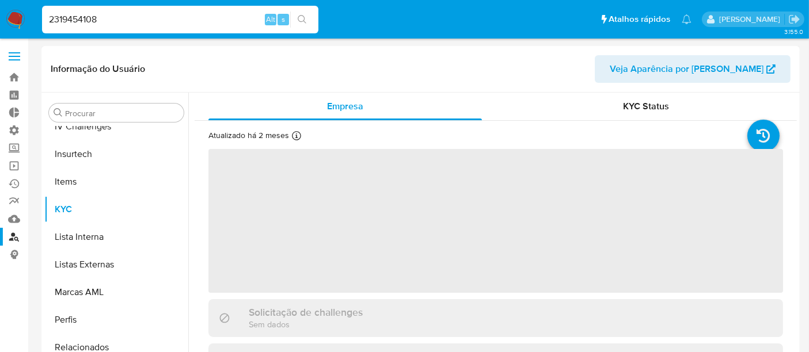
scroll to position [514, 0]
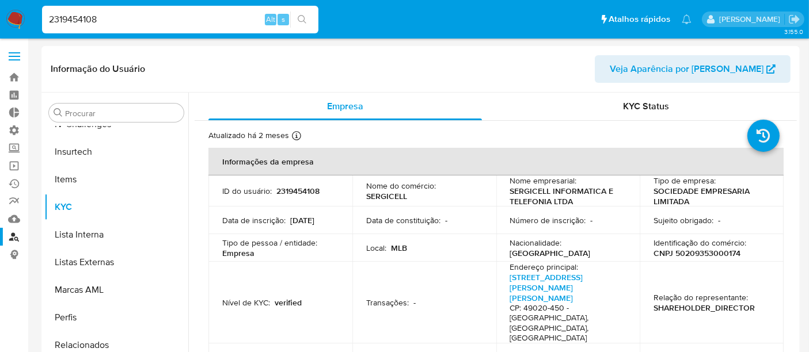
select select "10"
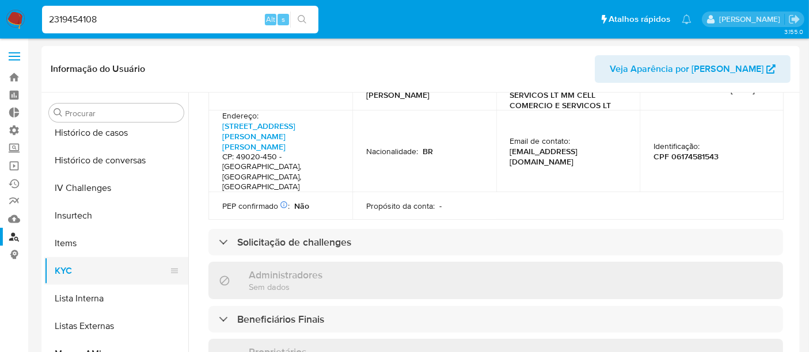
scroll to position [386, 0]
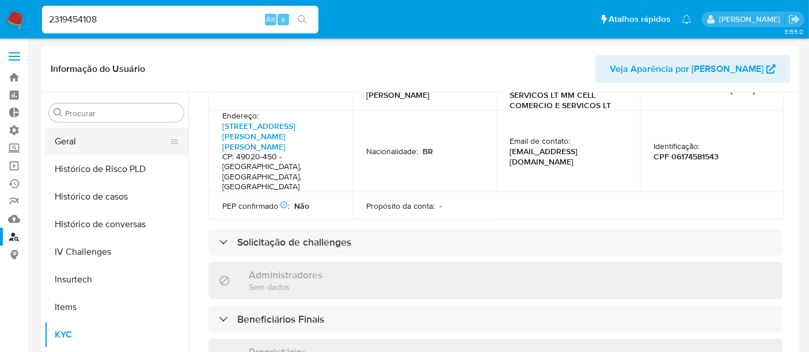
click at [74, 148] on button "Geral" at bounding box center [111, 142] width 135 height 28
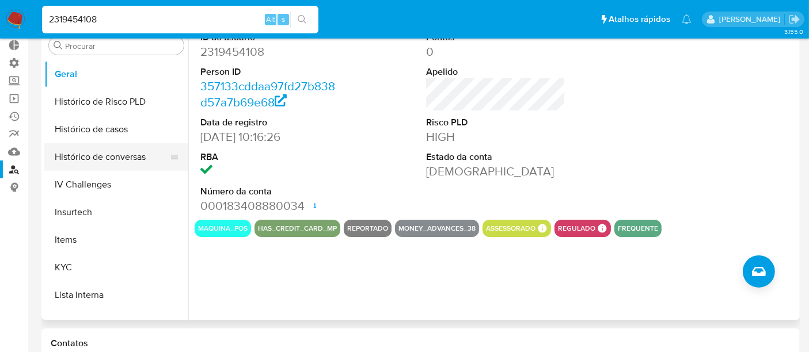
scroll to position [0, 0]
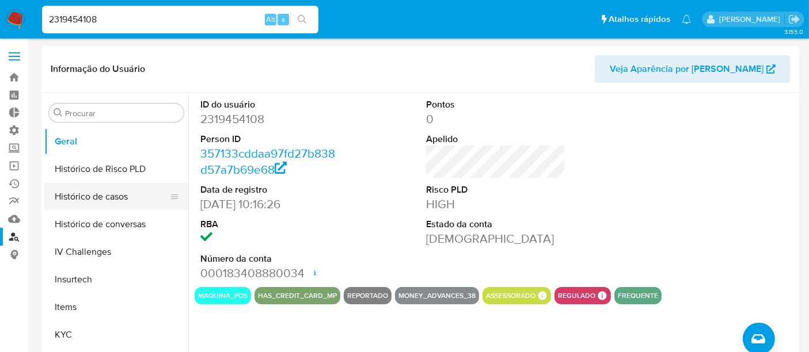
click at [92, 203] on button "Histórico de casos" at bounding box center [111, 197] width 135 height 28
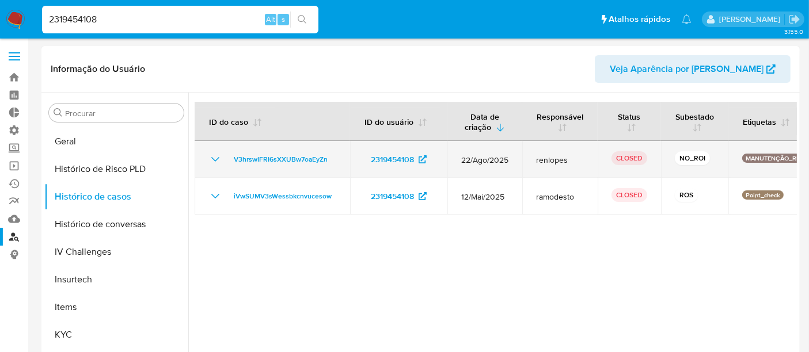
click at [219, 158] on icon "Mostrar/Ocultar" at bounding box center [215, 160] width 14 height 14
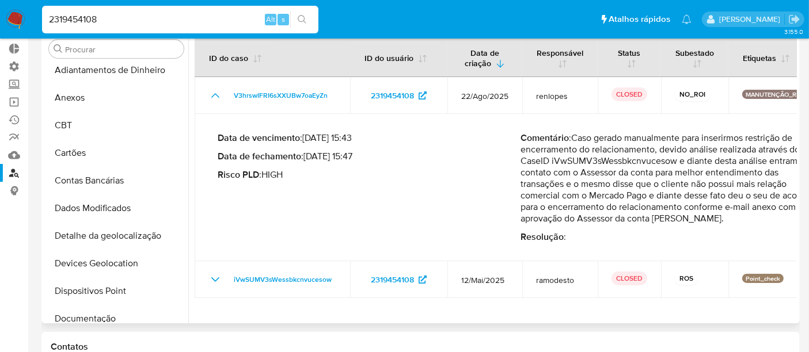
scroll to position [2, 0]
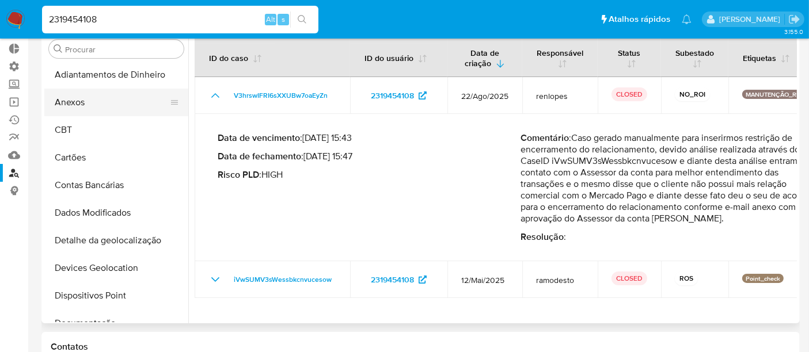
click at [89, 108] on button "Anexos" at bounding box center [111, 103] width 135 height 28
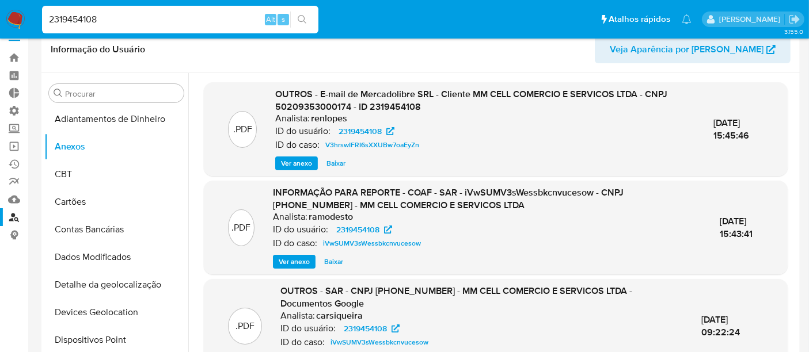
scroll to position [0, 0]
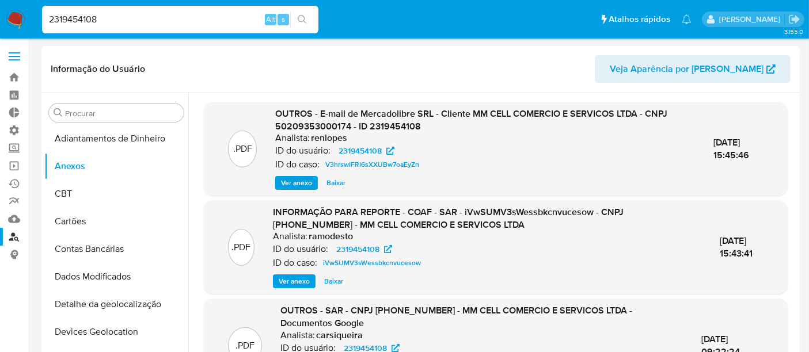
click at [291, 183] on span "Ver anexo" at bounding box center [296, 183] width 31 height 12
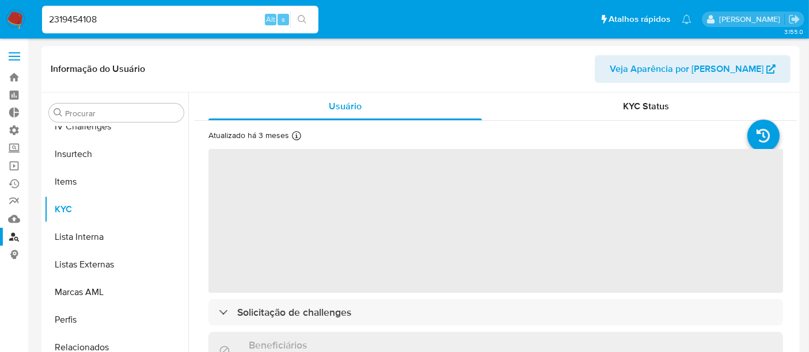
scroll to position [514, 0]
drag, startPoint x: 110, startPoint y: 18, endPoint x: 4, endPoint y: 16, distance: 106.0
click at [4, 16] on nav "Pausado Ver notificaciones 2319454108 Alt s Atalhos rápidos Presiona las siguie…" at bounding box center [404, 19] width 809 height 39
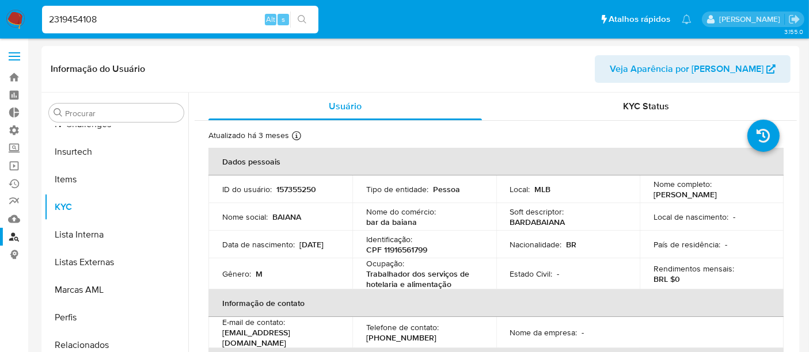
paste input "136025204"
type input "136025204"
select select "10"
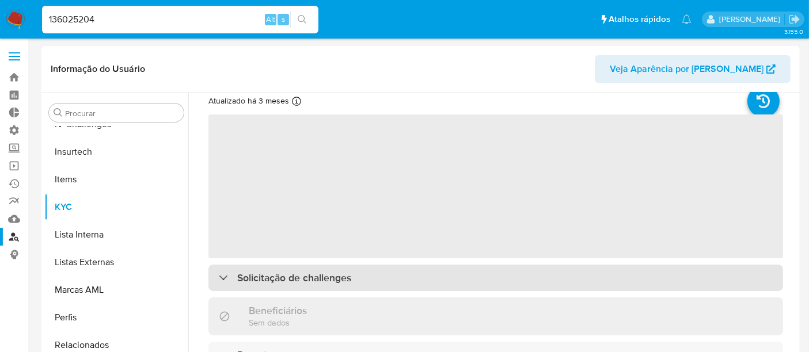
scroll to position [64, 0]
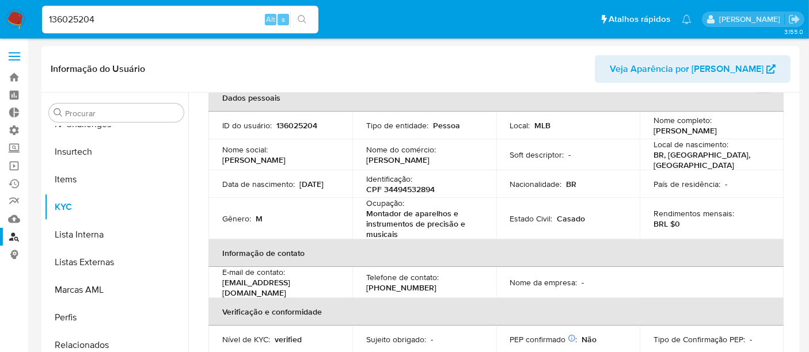
select select "10"
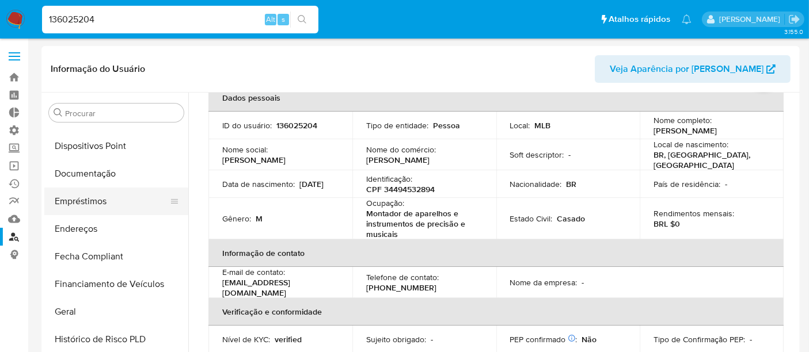
scroll to position [194, 0]
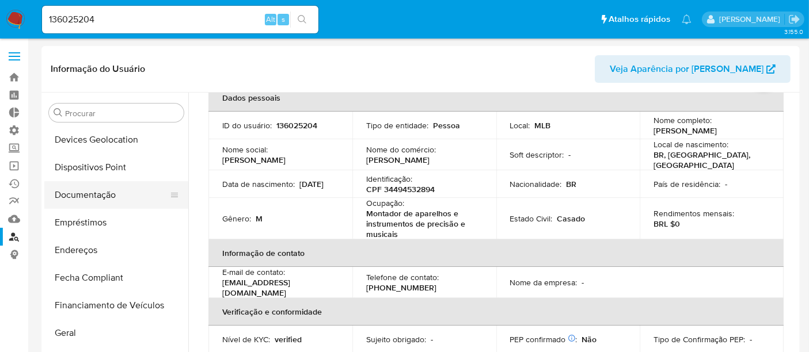
click at [89, 196] on button "Documentação" at bounding box center [111, 195] width 135 height 28
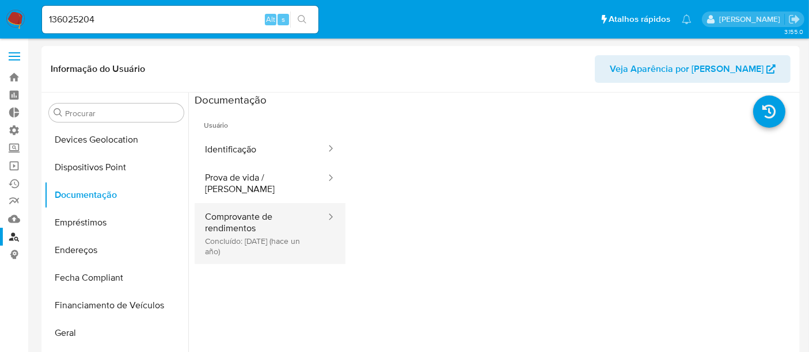
click at [243, 226] on button "Comprovante de rendimentos Concluído: 03/04/2024 (hace un año)" at bounding box center [261, 233] width 132 height 61
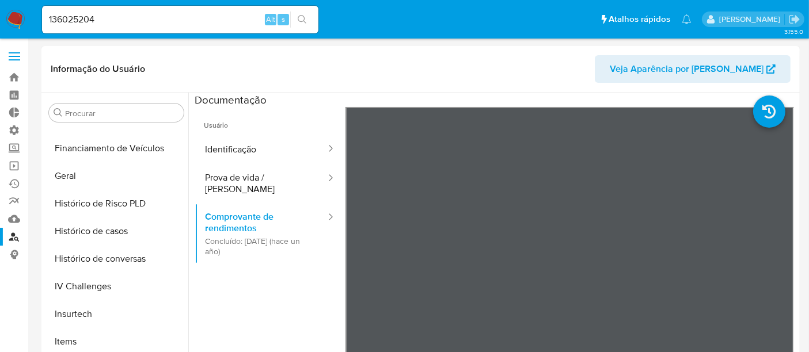
scroll to position [386, 0]
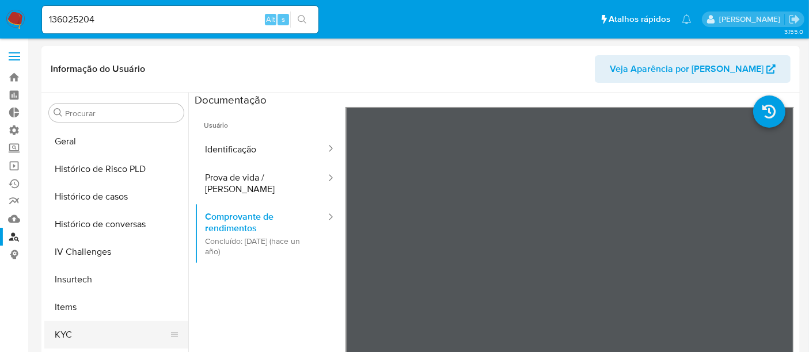
click at [63, 336] on button "KYC" at bounding box center [111, 335] width 135 height 28
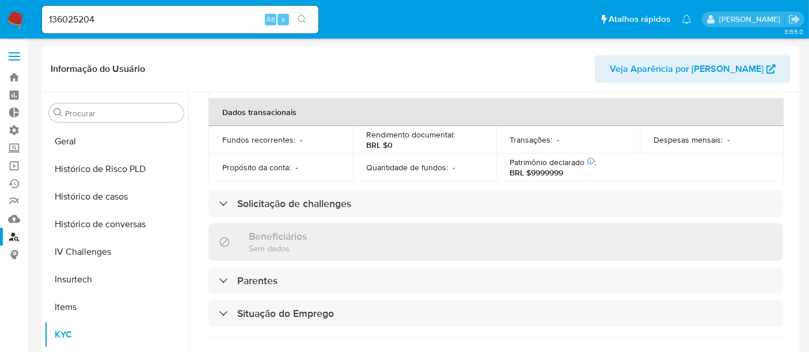
scroll to position [320, 0]
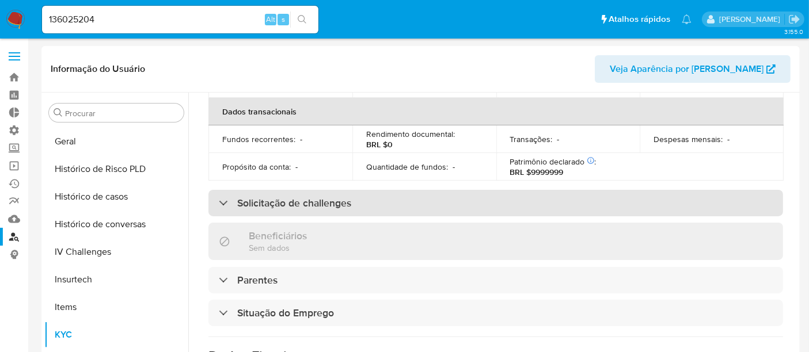
click at [216, 192] on div "Solicitação de challenges" at bounding box center [495, 203] width 575 height 26
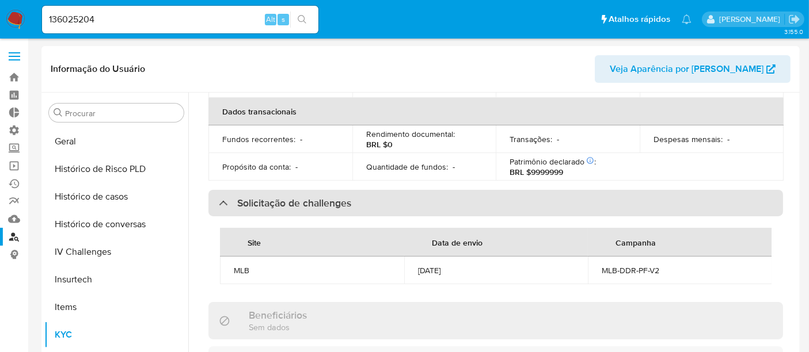
click at [216, 192] on div "Solicitação de challenges" at bounding box center [495, 203] width 575 height 26
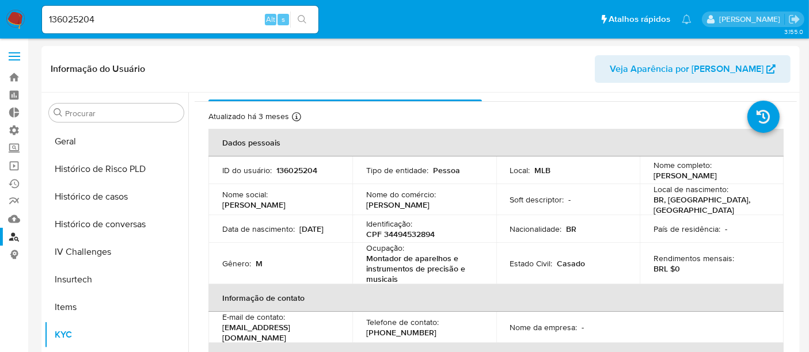
scroll to position [0, 0]
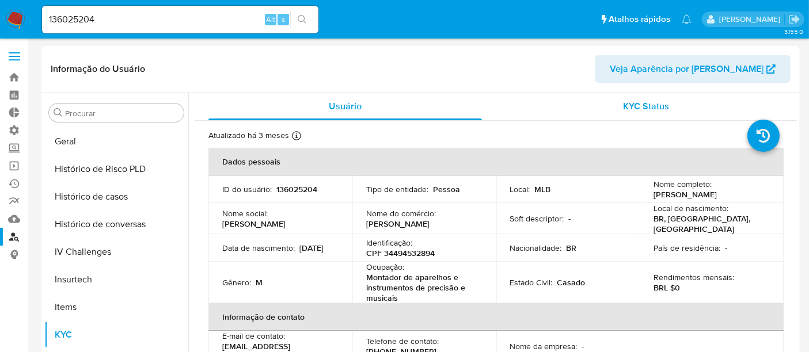
click at [657, 103] on span "KYC Status" at bounding box center [647, 106] width 46 height 13
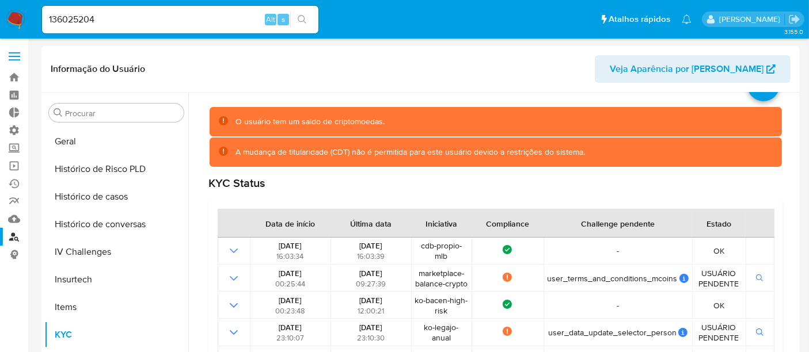
scroll to position [128, 0]
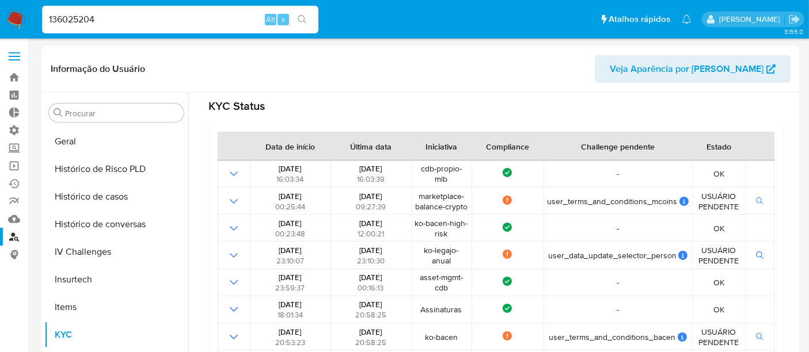
drag, startPoint x: 119, startPoint y: 20, endPoint x: 0, endPoint y: 20, distance: 118.6
click at [0, 20] on nav "Pausado Ver notificaciones 136025204 Alt s Atalhos rápidos Presiona las siguien…" at bounding box center [404, 19] width 809 height 39
paste input "69351272"
type input "169351272"
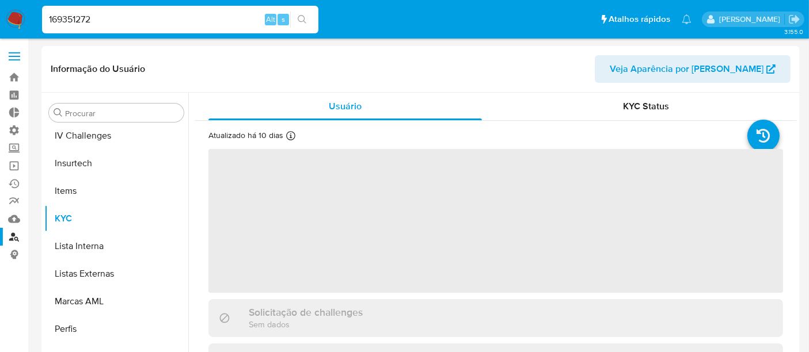
scroll to position [514, 0]
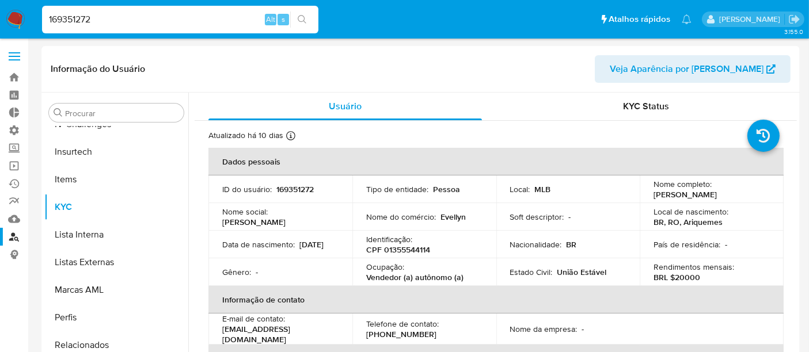
select select "10"
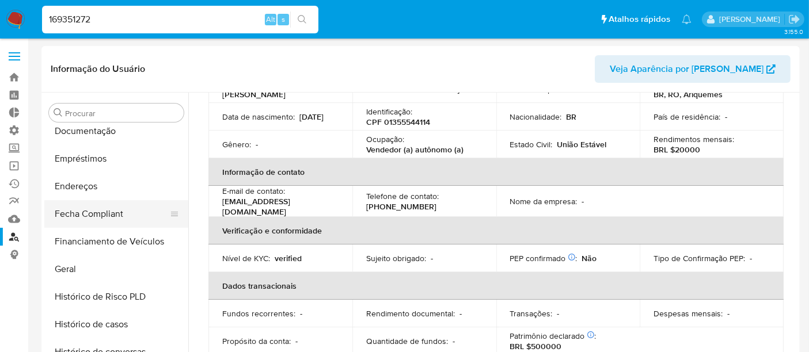
scroll to position [194, 0]
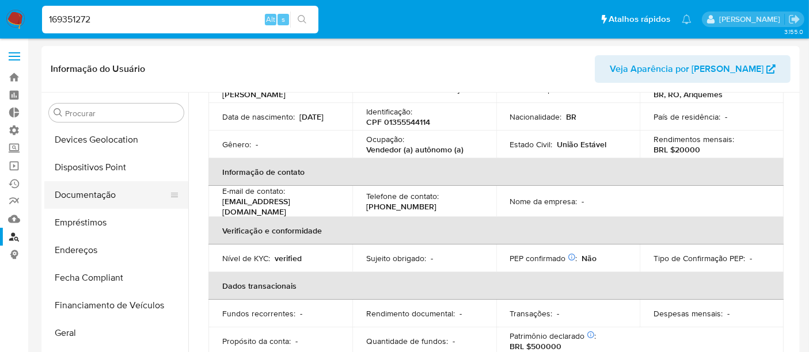
click at [104, 195] on button "Documentação" at bounding box center [111, 195] width 135 height 28
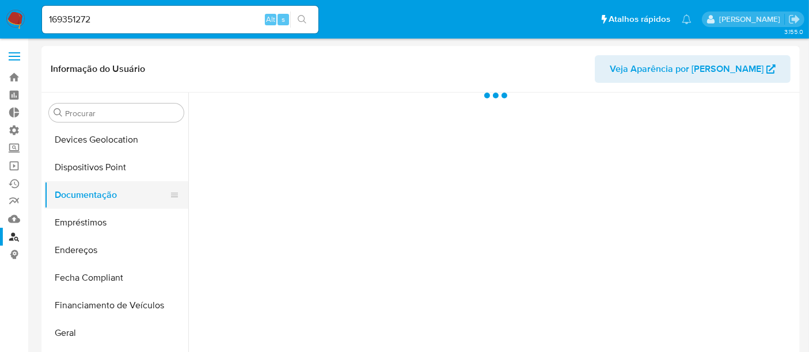
scroll to position [0, 0]
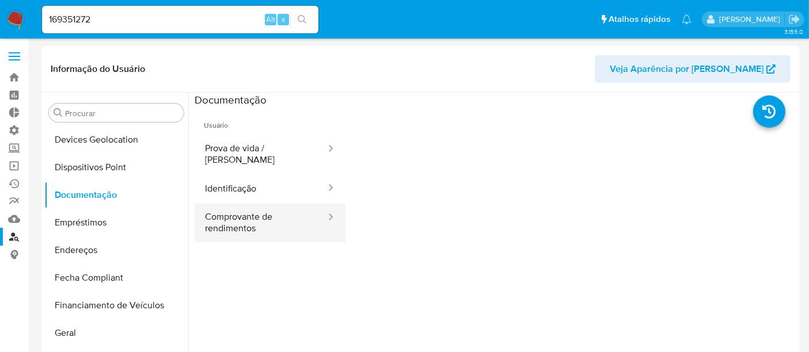
click at [243, 218] on button "Comprovante de rendimentos" at bounding box center [261, 222] width 132 height 39
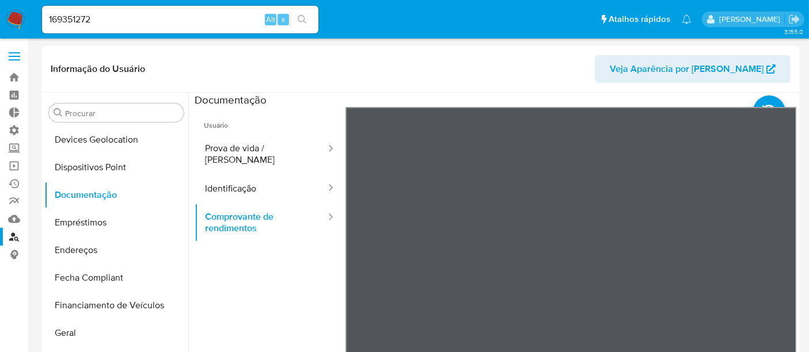
drag, startPoint x: 116, startPoint y: 21, endPoint x: 6, endPoint y: 20, distance: 110.0
click at [6, 20] on nav "Pausado Ver notificaciones 169351272 Alt s Atalhos rápidos Presiona las siguien…" at bounding box center [404, 19] width 809 height 39
paste input "261325499"
type input "261325499"
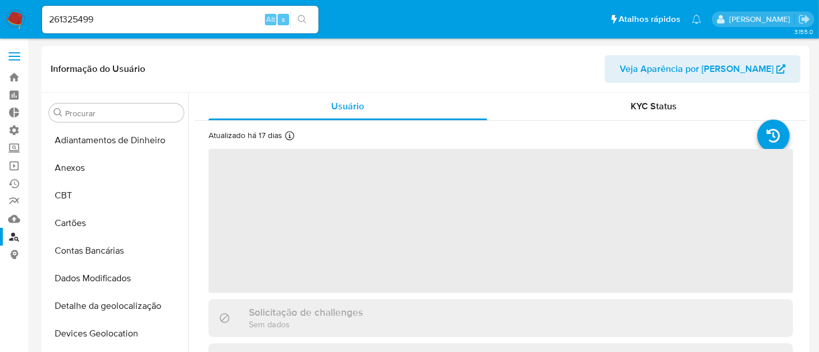
select select "10"
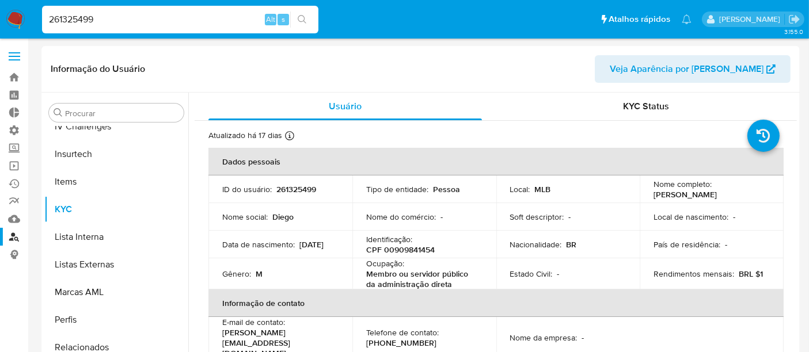
scroll to position [514, 0]
click at [8, 18] on nav "Pausado Ver notificaciones 261325499 Alt s Atalhos rápidos Presiona las siguien…" at bounding box center [404, 19] width 809 height 39
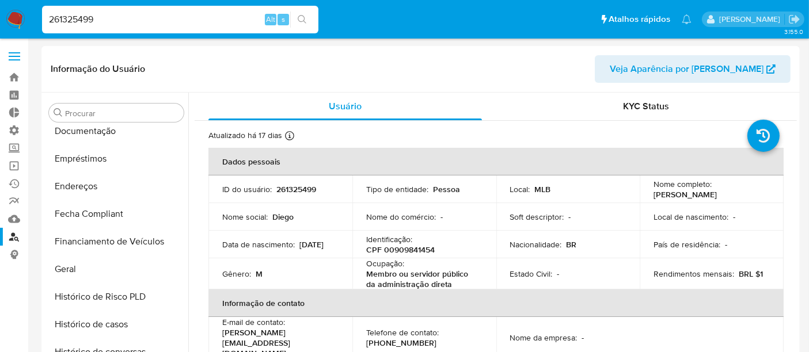
scroll to position [194, 0]
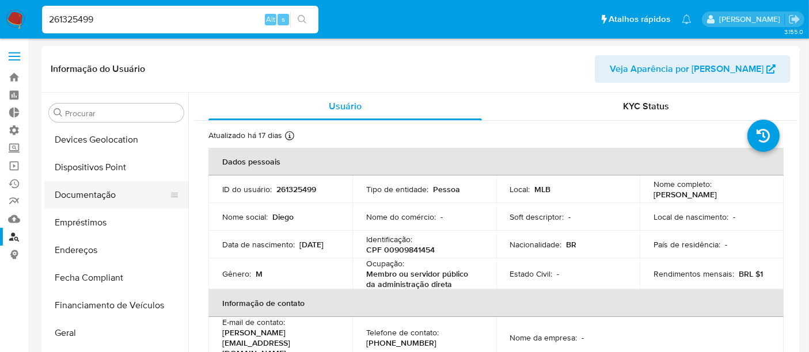
click at [102, 197] on button "Documentação" at bounding box center [111, 195] width 135 height 28
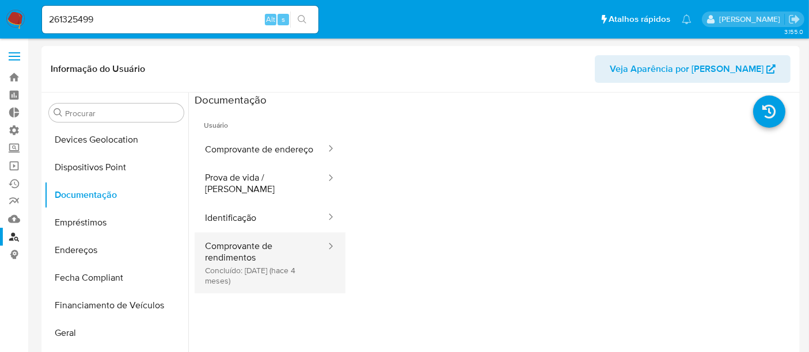
click at [246, 275] on button "Comprovante de rendimentos Concluído: 29/04/2025 (hace 4 meses)" at bounding box center [261, 263] width 132 height 61
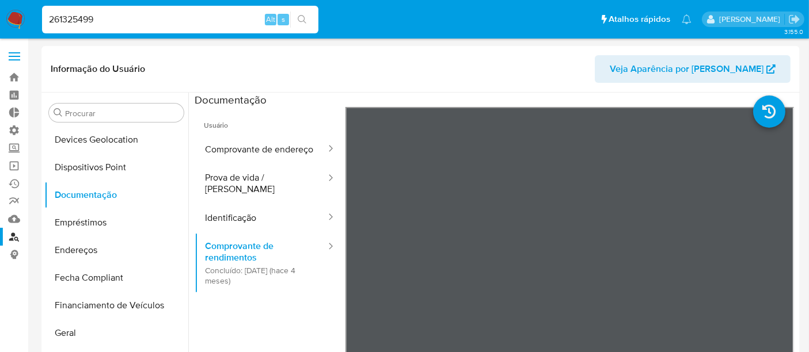
drag, startPoint x: 97, startPoint y: 20, endPoint x: 12, endPoint y: 20, distance: 85.8
click at [12, 20] on nav "Pausado Ver notificaciones 261325499 Alt s Atalhos rápidos Presiona las siguien…" at bounding box center [404, 19] width 809 height 39
paste input "39727300"
type input "239727300"
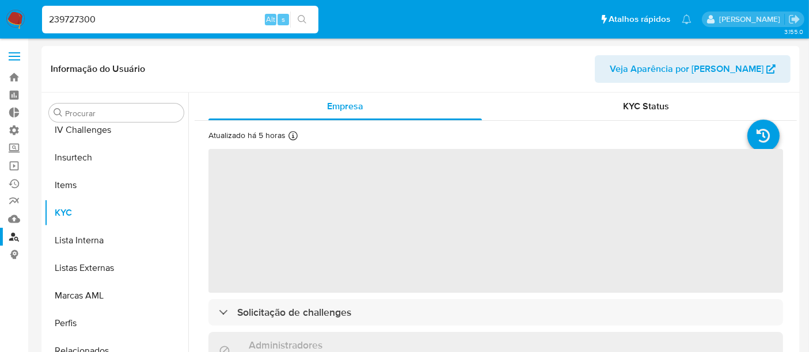
scroll to position [514, 0]
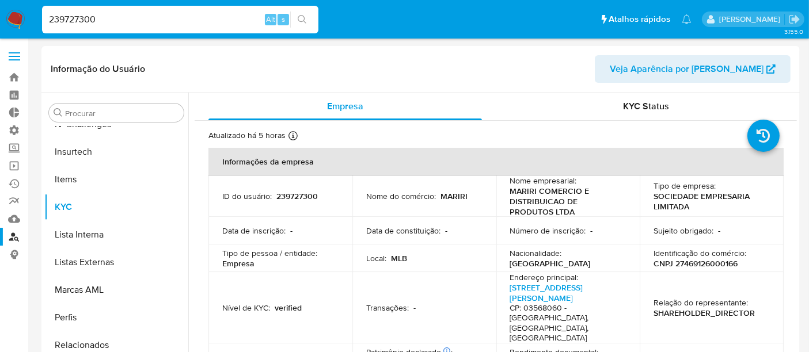
select select "10"
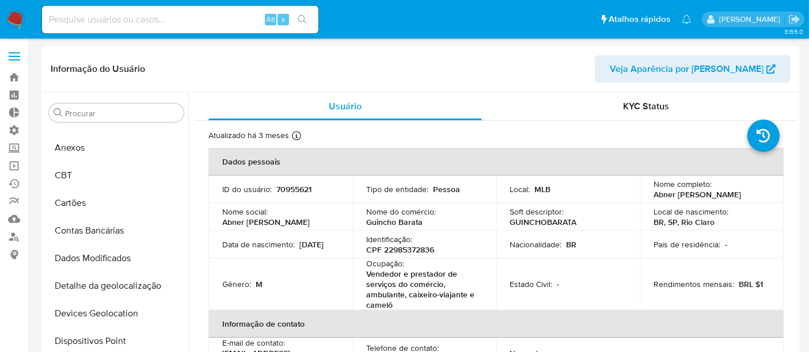
select select "10"
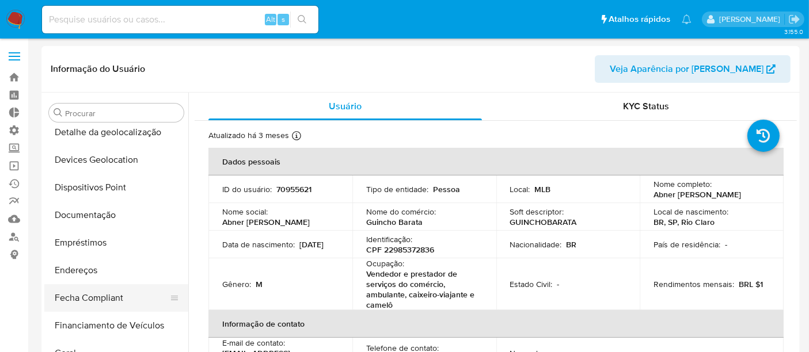
scroll to position [194, 0]
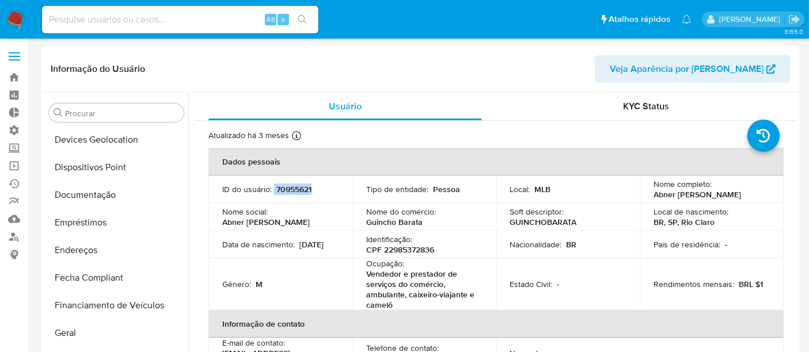
drag, startPoint x: 273, startPoint y: 192, endPoint x: 312, endPoint y: 187, distance: 39.4
click at [312, 187] on div "ID do usuário : 70955621" at bounding box center [280, 189] width 116 height 10
copy div "70955621"
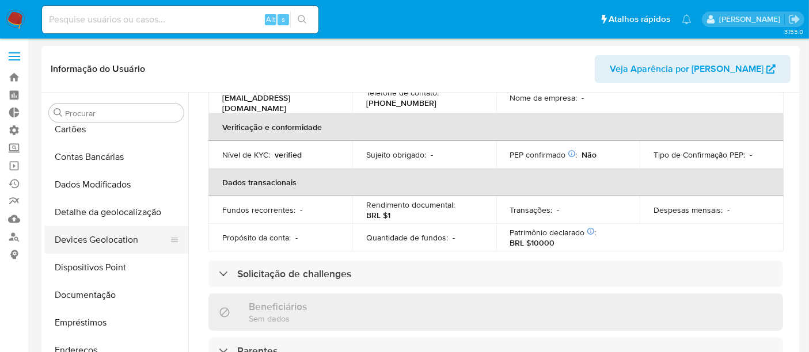
scroll to position [66, 0]
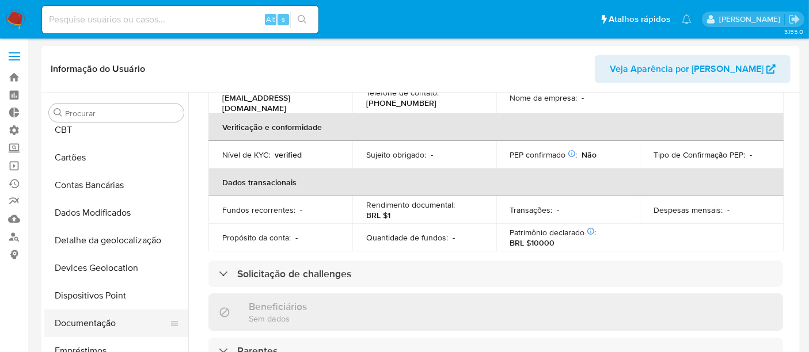
click at [69, 316] on button "Documentação" at bounding box center [111, 324] width 135 height 28
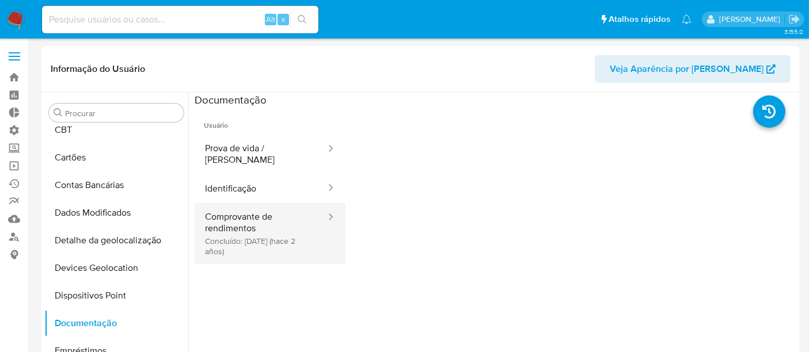
click at [254, 234] on button "Comprovante de rendimentos Concluído: 12/07/2023 (hace 2 años)" at bounding box center [261, 233] width 132 height 61
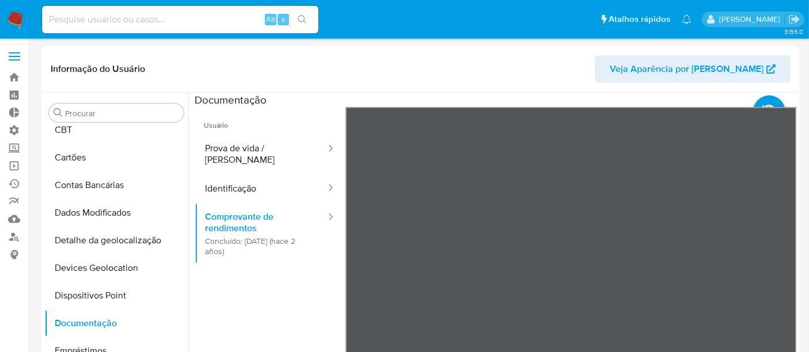
scroll to position [326, 0]
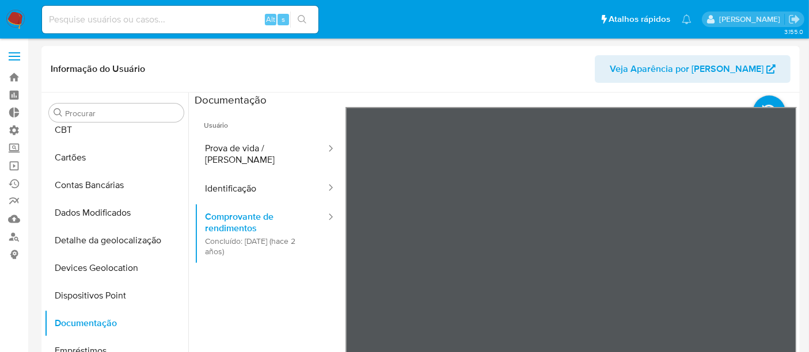
click at [681, 91] on div "Informação do Usuário Veja Aparência por Pessoa Procurar Adiantamentos de Dinhe…" at bounding box center [420, 216] width 758 height 341
click at [733, 55] on div "Informação do Usuário Veja Aparência por Pessoa Procurar Adiantamentos de Dinhe…" at bounding box center [420, 216] width 758 height 341
